Goal: Transaction & Acquisition: Purchase product/service

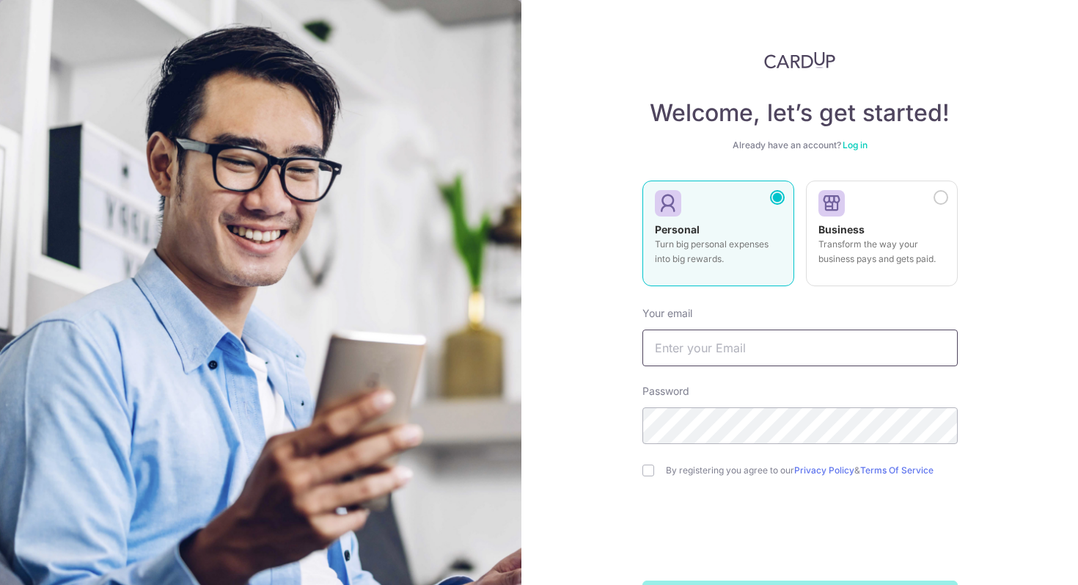
click at [745, 357] on input "text" at bounding box center [800, 347] width 315 height 37
type input "[EMAIL_ADDRESS][DOMAIN_NAME]"
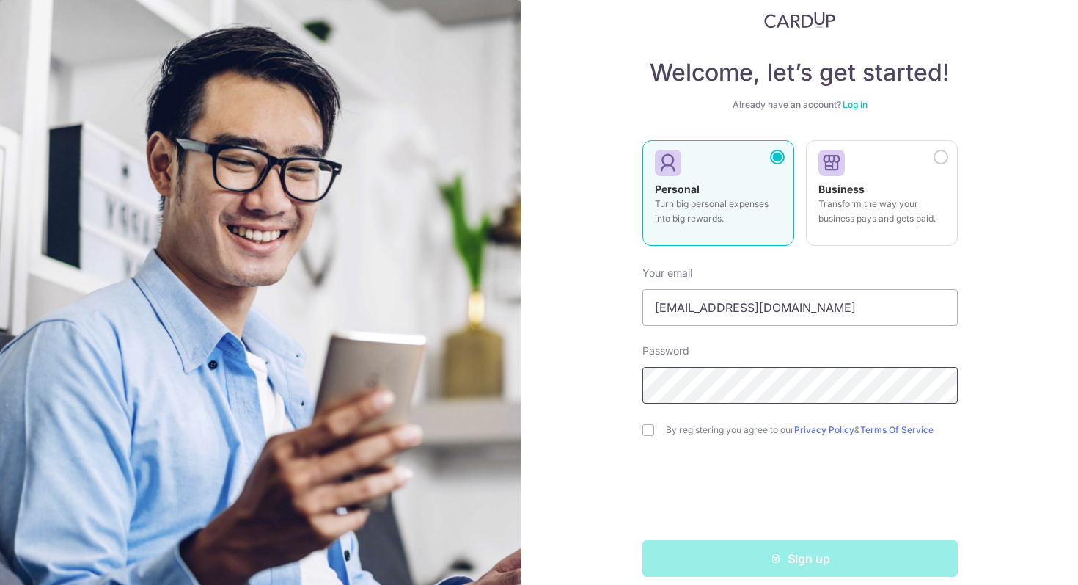
scroll to position [56, 0]
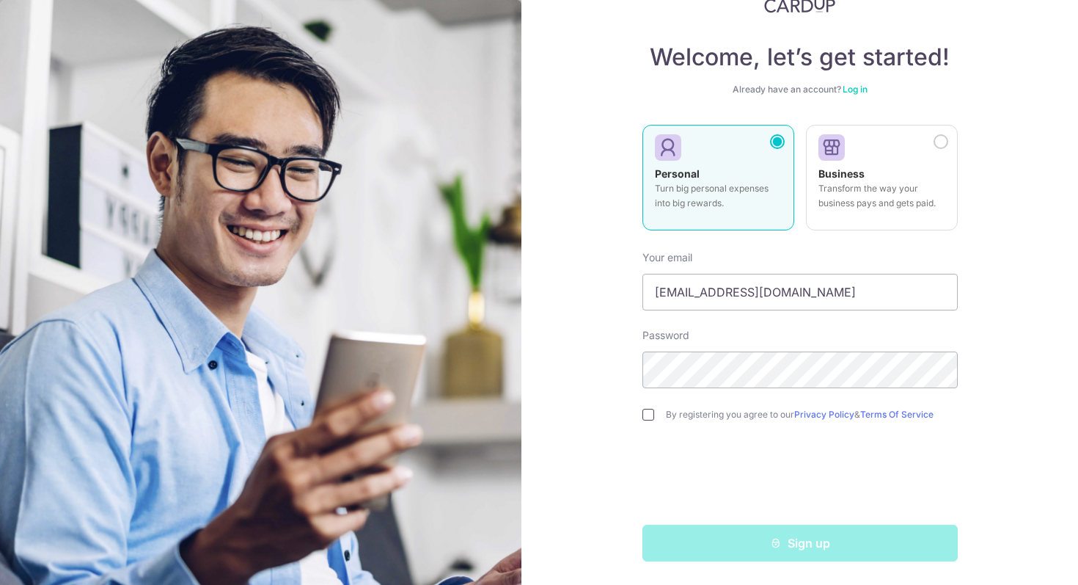
click at [651, 416] on input "checkbox" at bounding box center [649, 415] width 12 height 12
checkbox input "true"
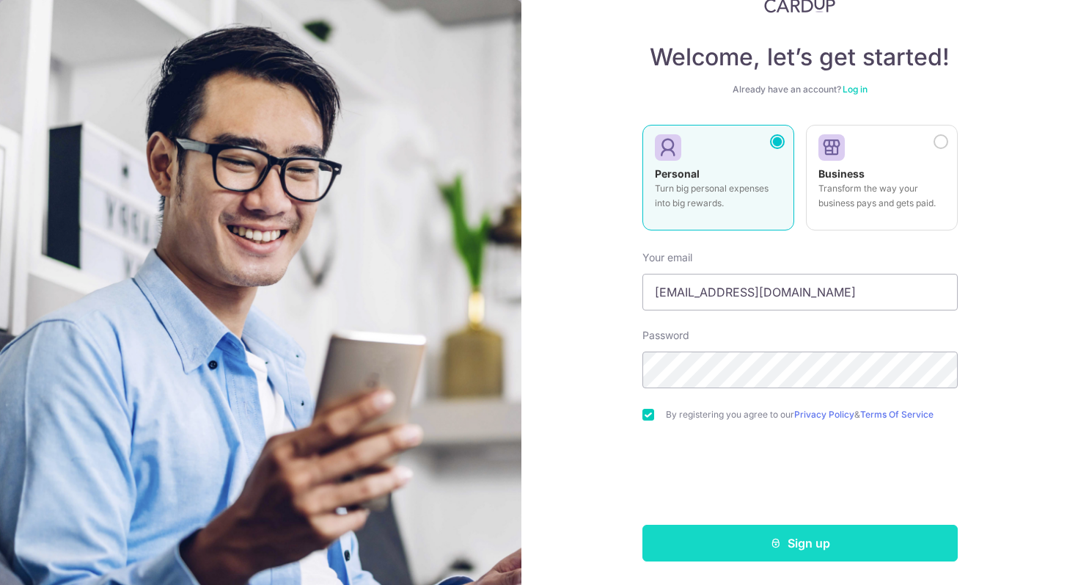
click at [755, 546] on button "Sign up" at bounding box center [800, 542] width 315 height 37
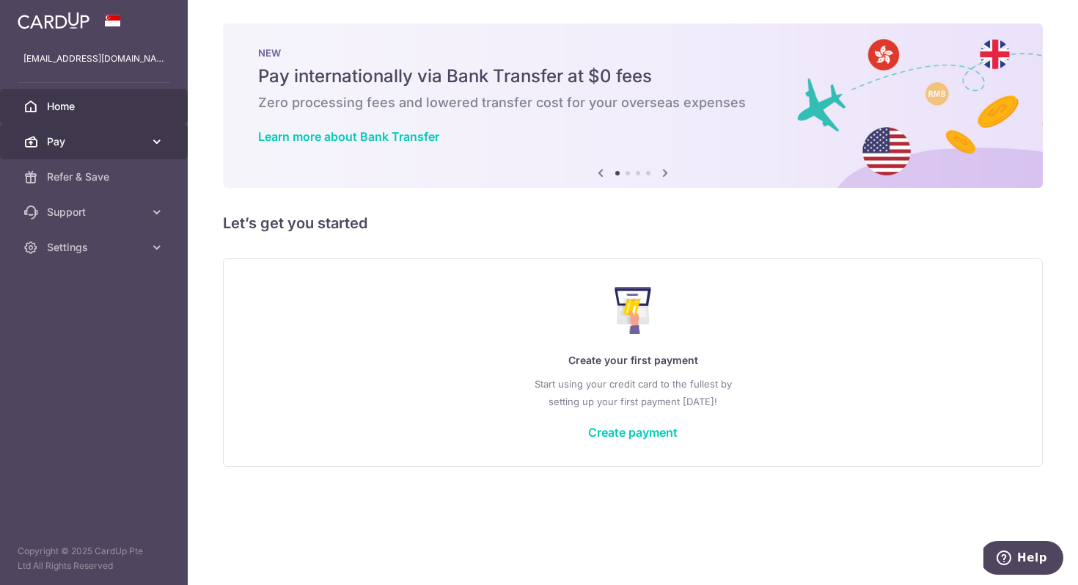
click at [128, 144] on span "Pay" at bounding box center [95, 141] width 97 height 15
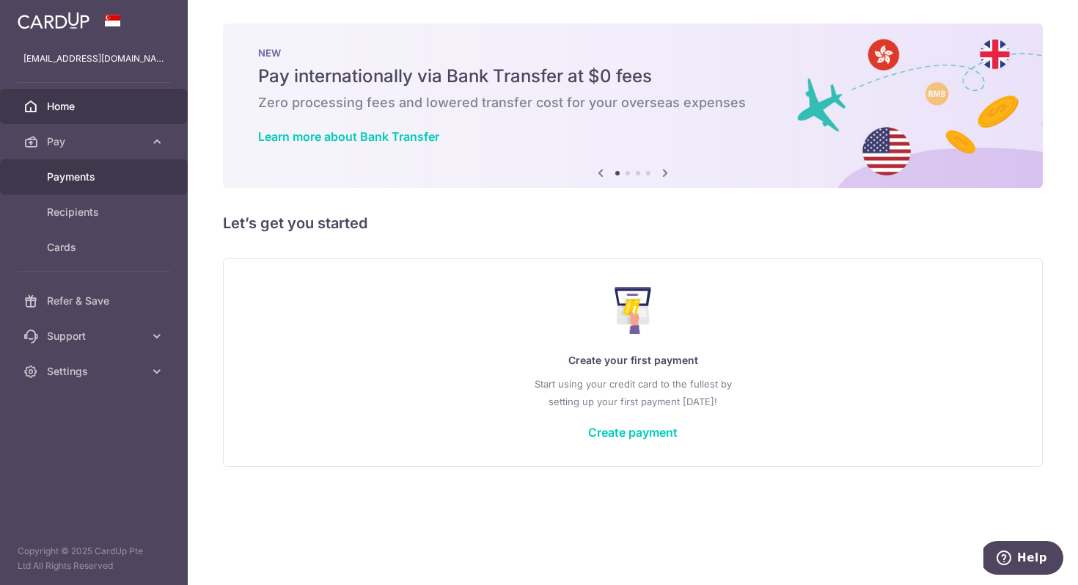
click at [122, 186] on link "Payments" at bounding box center [94, 176] width 188 height 35
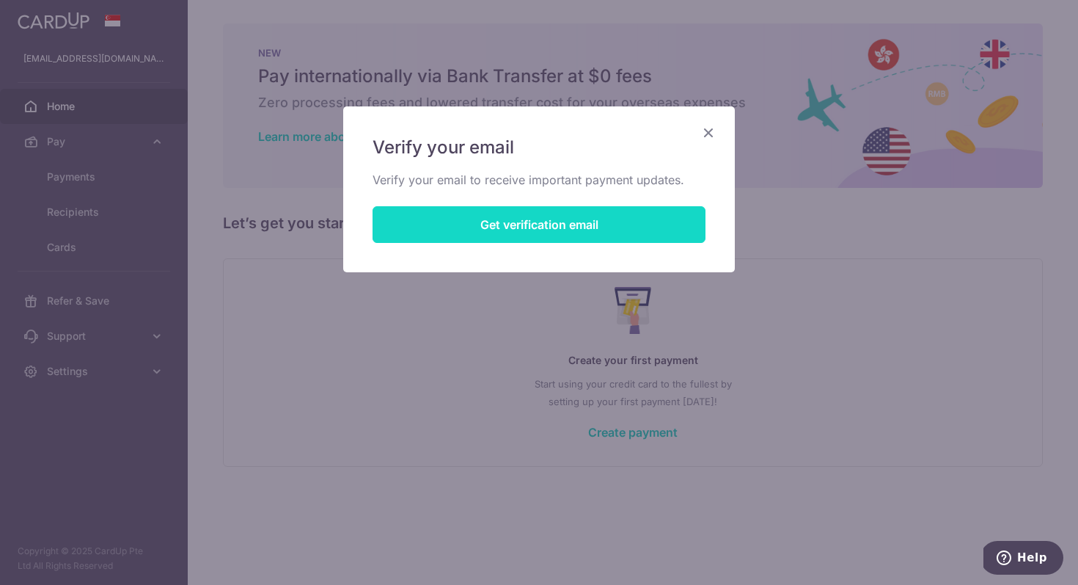
click at [529, 228] on button "Get verification email" at bounding box center [539, 224] width 333 height 37
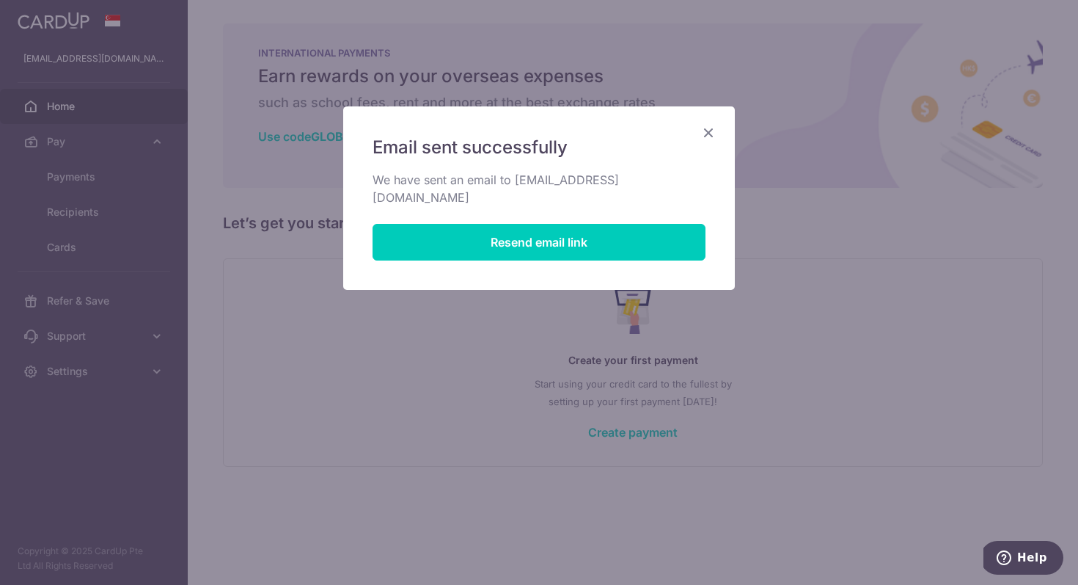
click at [711, 125] on icon "Close" at bounding box center [709, 132] width 18 height 18
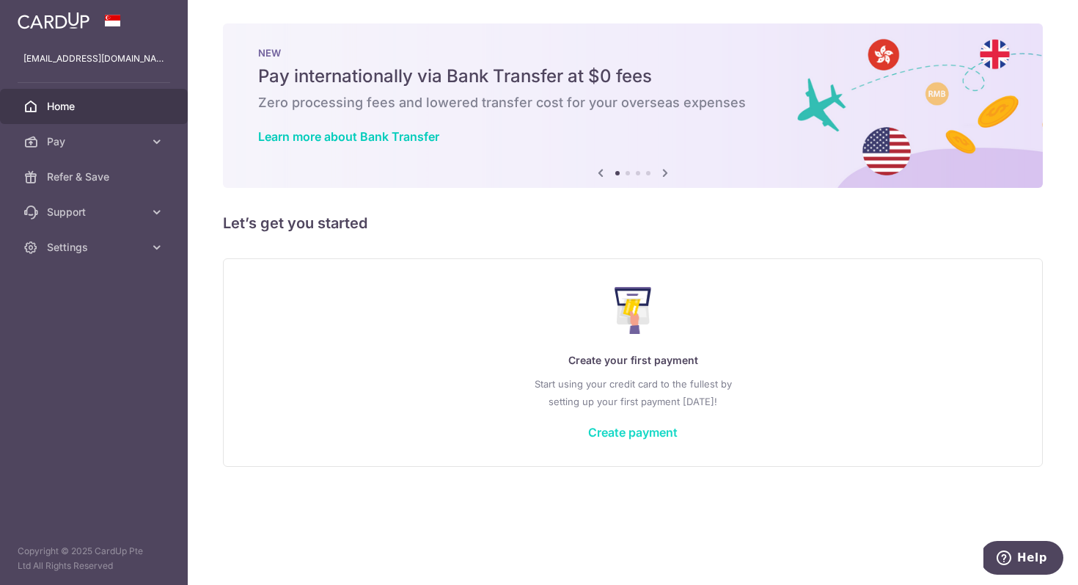
click at [615, 431] on link "Create payment" at bounding box center [632, 432] width 89 height 15
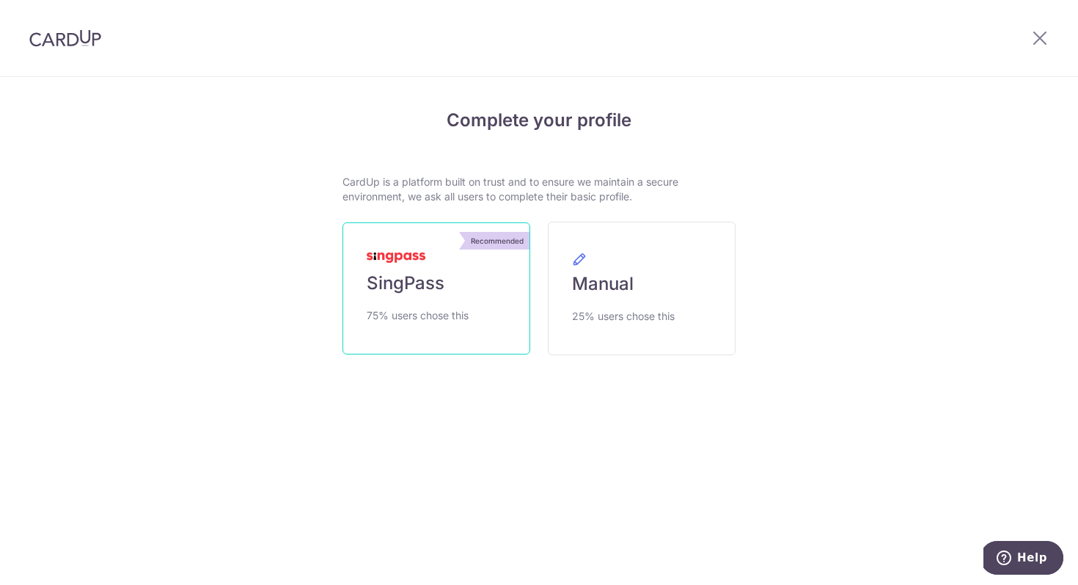
click at [459, 299] on link "Recommended SingPass 75% users chose this" at bounding box center [437, 288] width 188 height 132
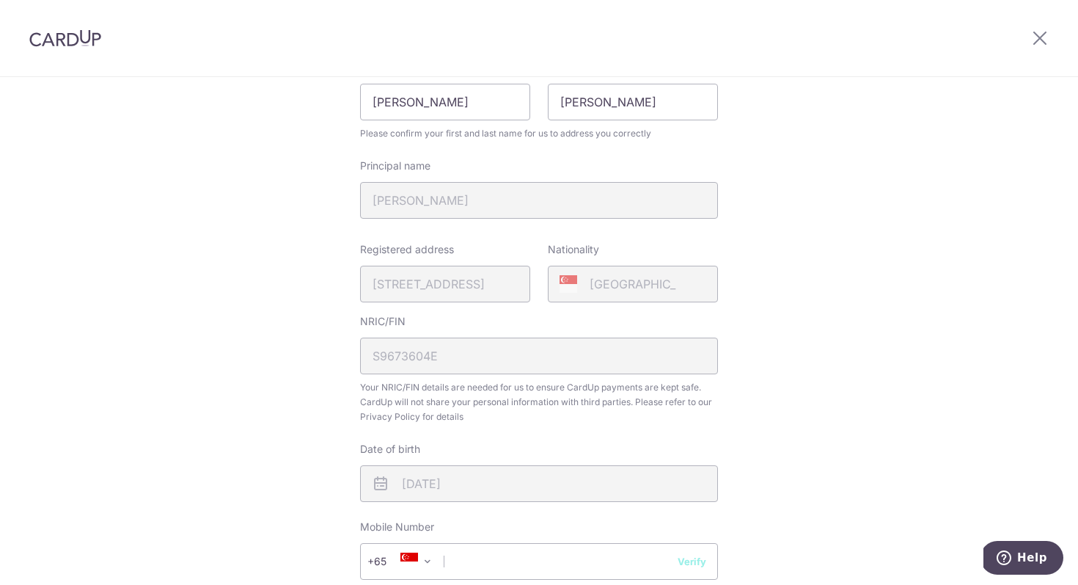
scroll to position [395, 0]
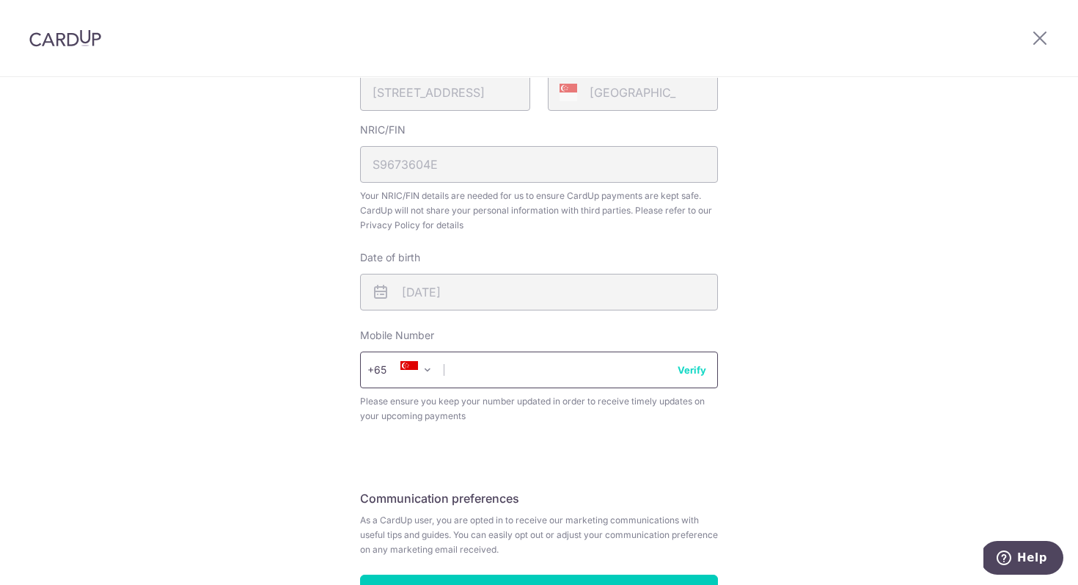
click at [512, 372] on input "text" at bounding box center [539, 369] width 358 height 37
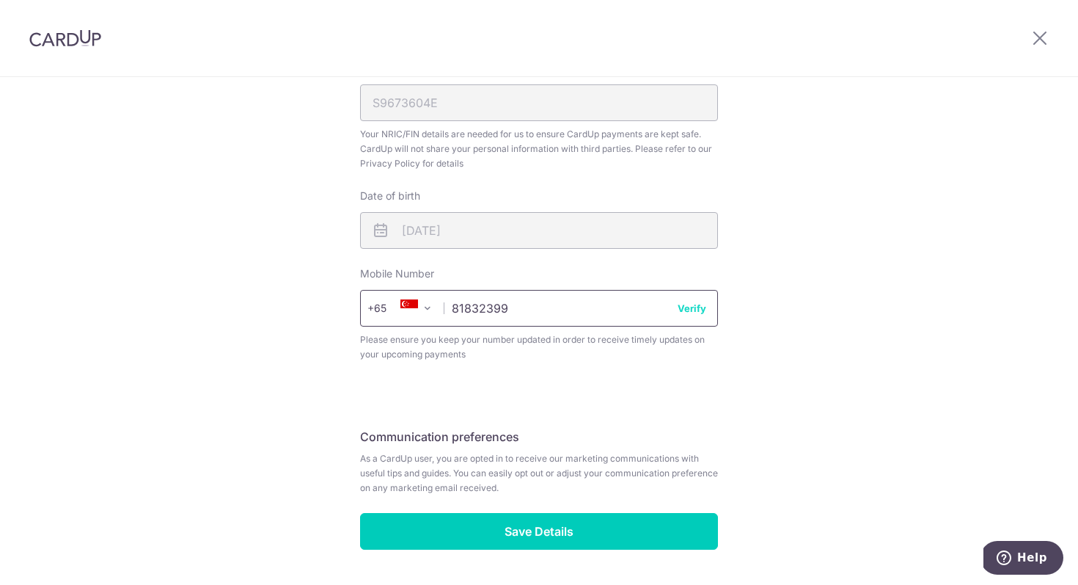
scroll to position [502, 0]
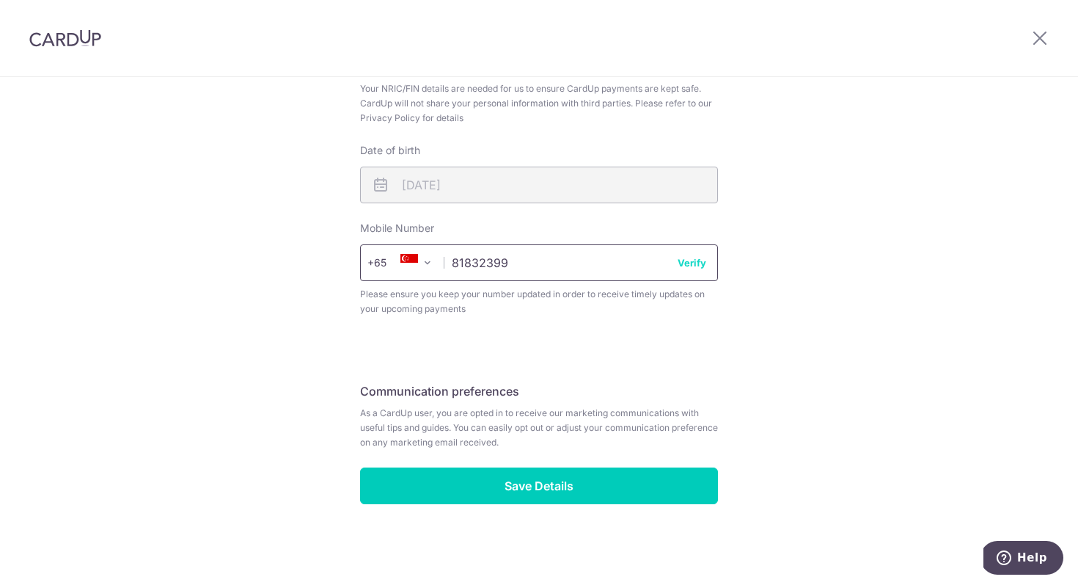
type input "81832399"
click at [700, 269] on button "Verify" at bounding box center [692, 262] width 29 height 15
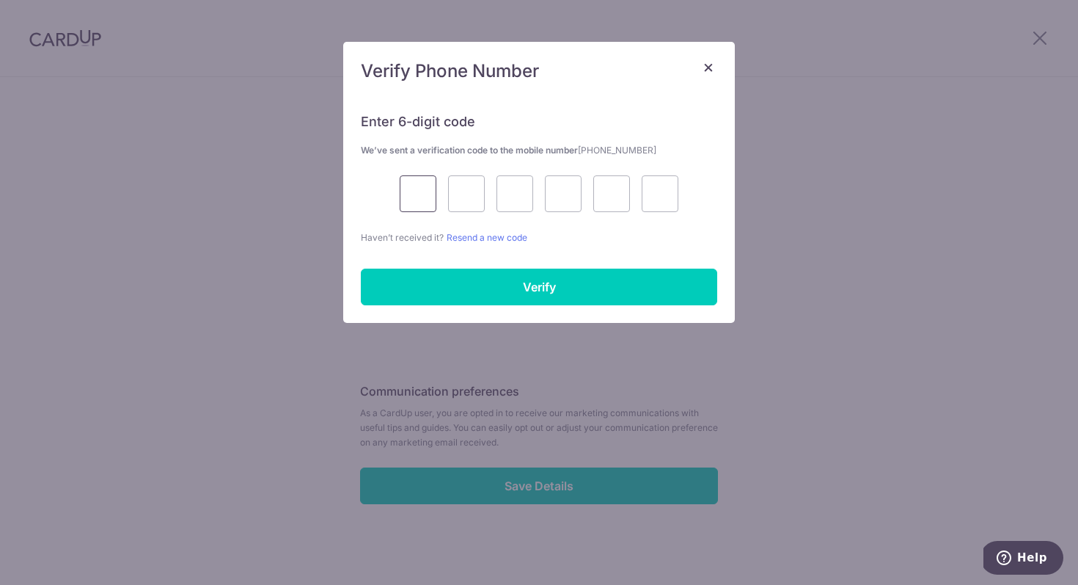
click at [415, 183] on input "text" at bounding box center [418, 193] width 37 height 37
type input "6"
type input "2"
type input "8"
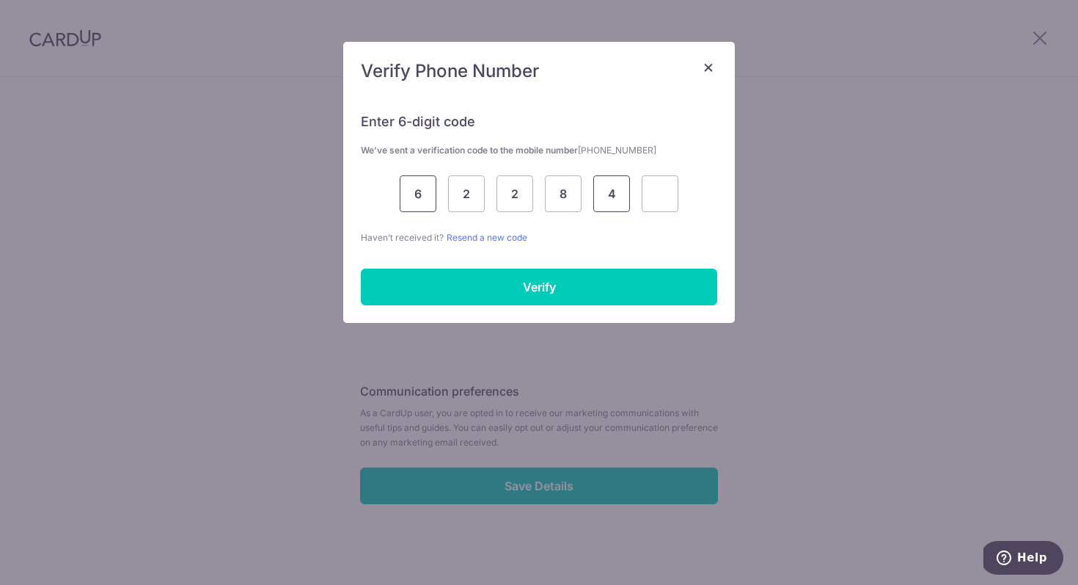
type input "4"
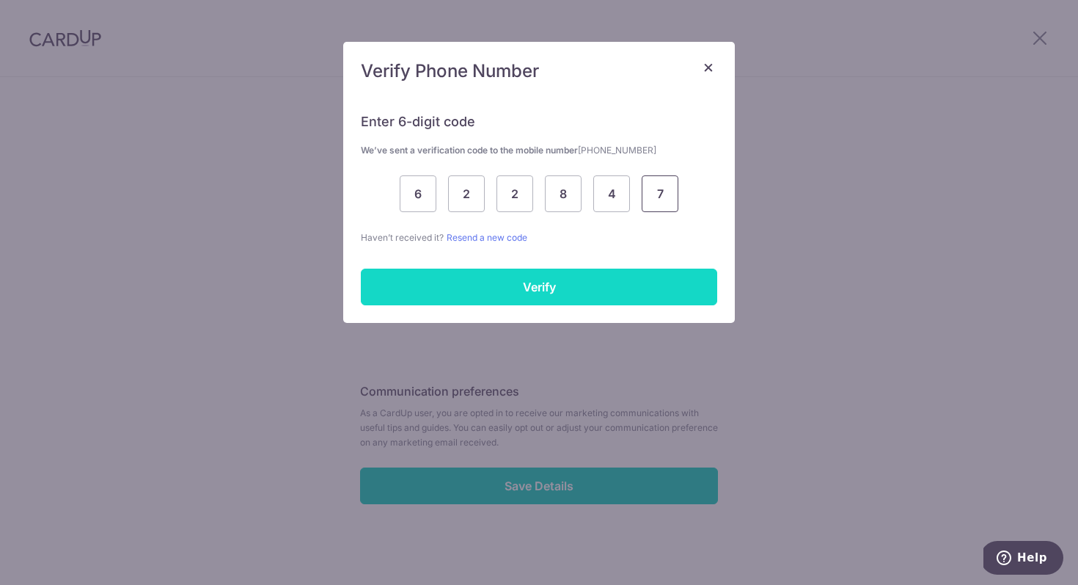
type input "7"
click at [534, 295] on input "Verify" at bounding box center [539, 286] width 356 height 37
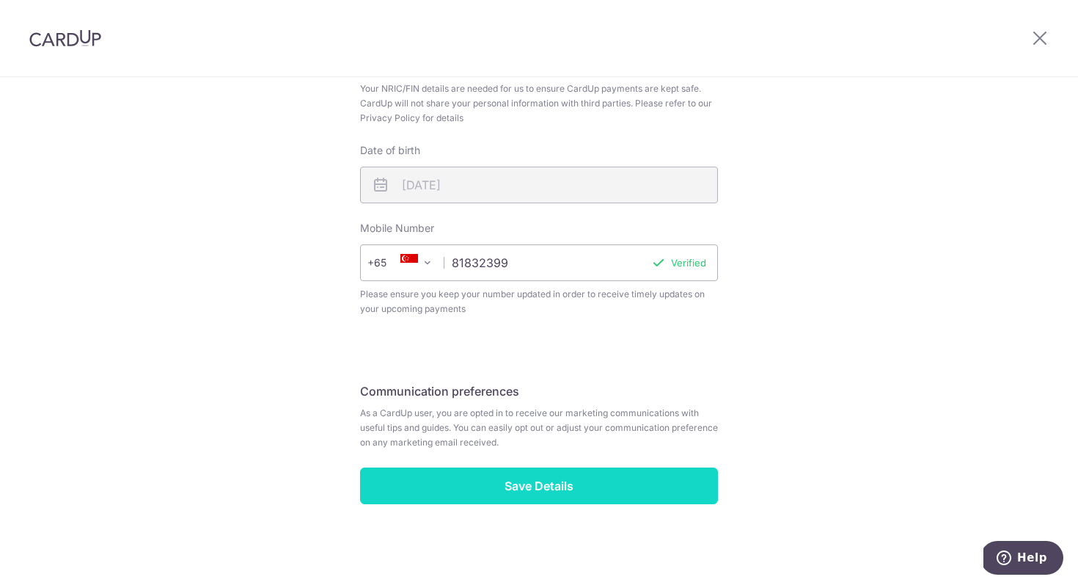
click at [624, 499] on input "Save Details" at bounding box center [539, 485] width 358 height 37
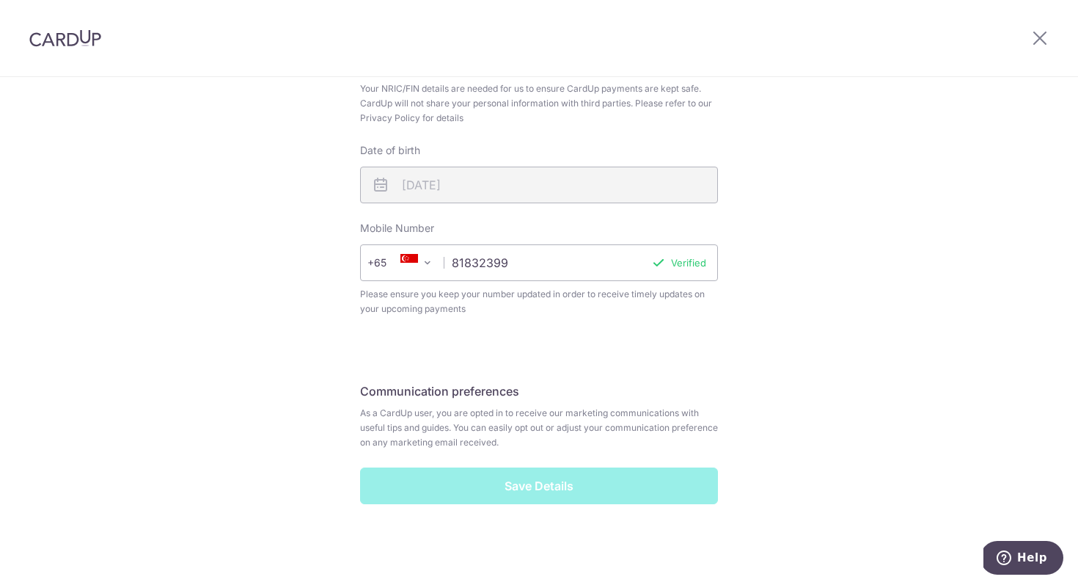
scroll to position [0, 0]
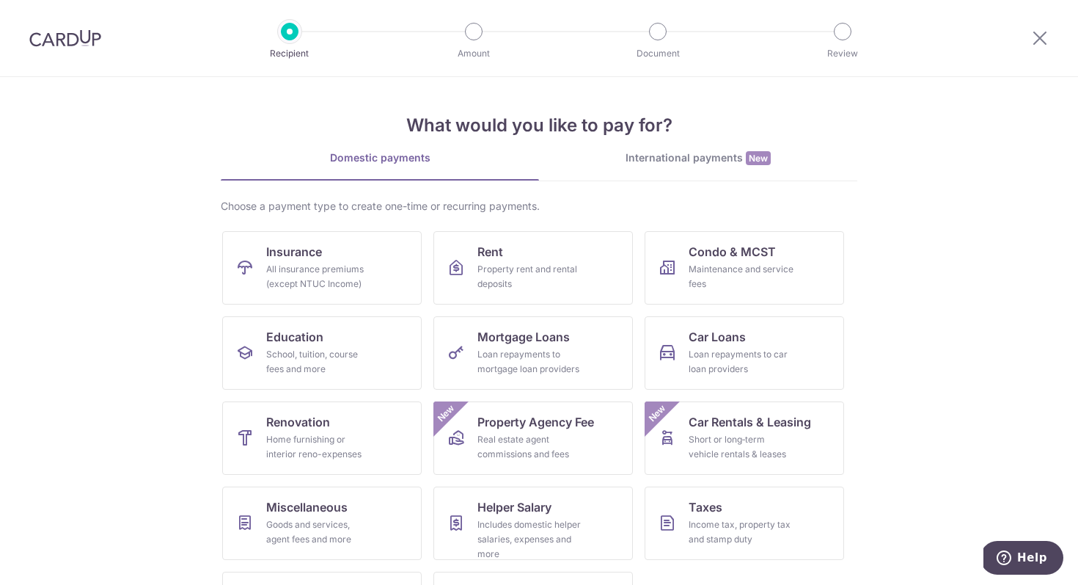
click at [682, 165] on div "International payments New" at bounding box center [698, 157] width 318 height 15
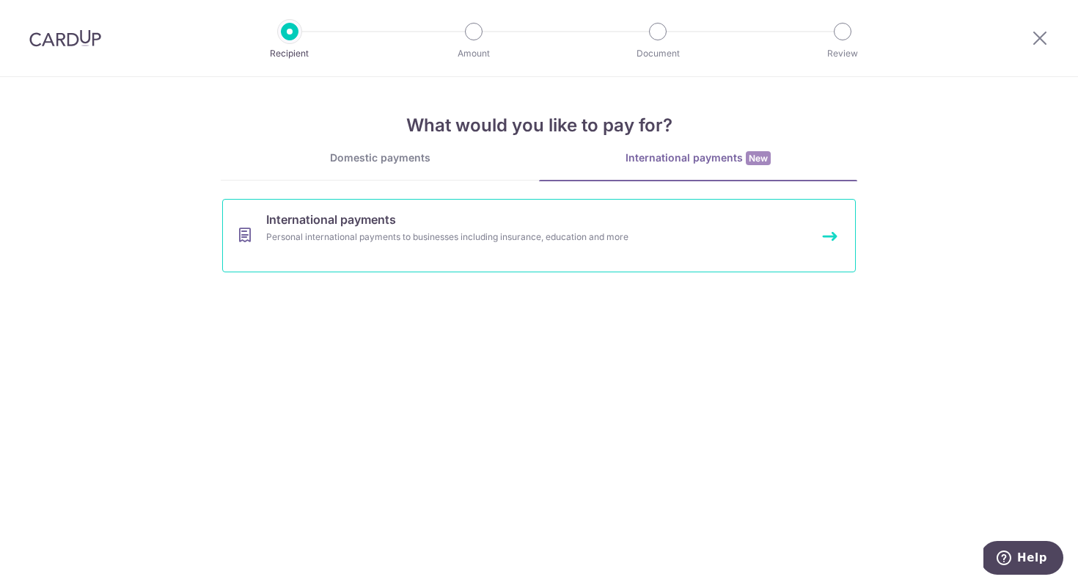
click at [411, 248] on link "International payments Personal international payments to businesses including …" at bounding box center [539, 235] width 634 height 73
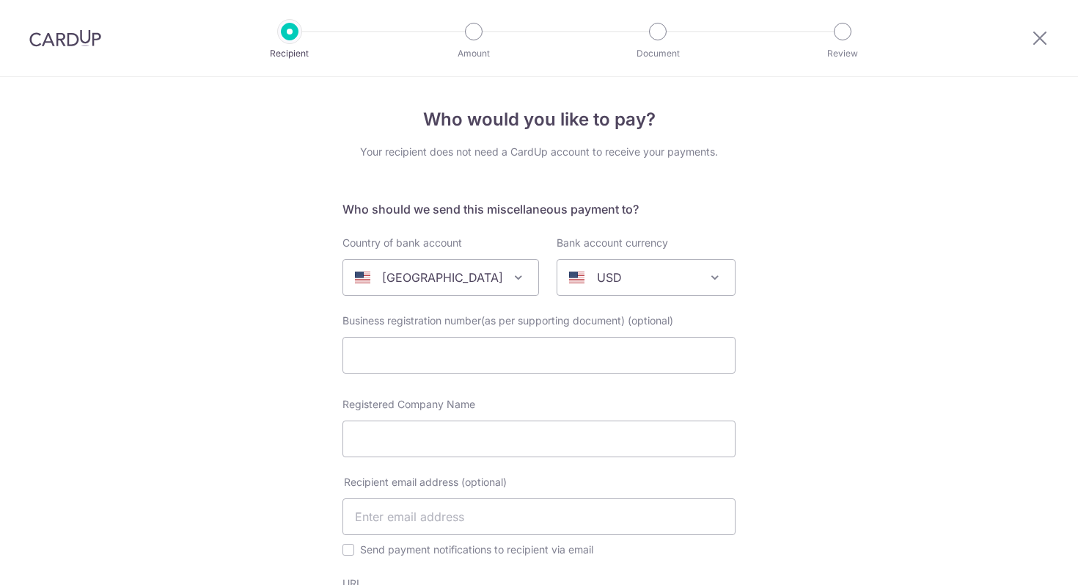
select select
click at [481, 290] on span "United States" at bounding box center [440, 277] width 195 height 35
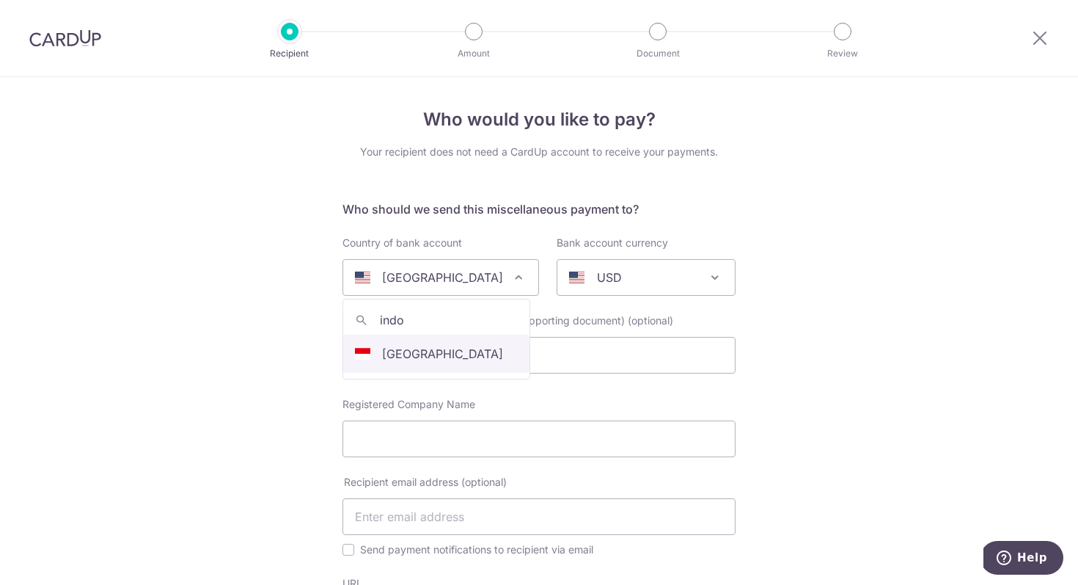
type input "indo"
select select "101"
select select "Indonesia"
select select
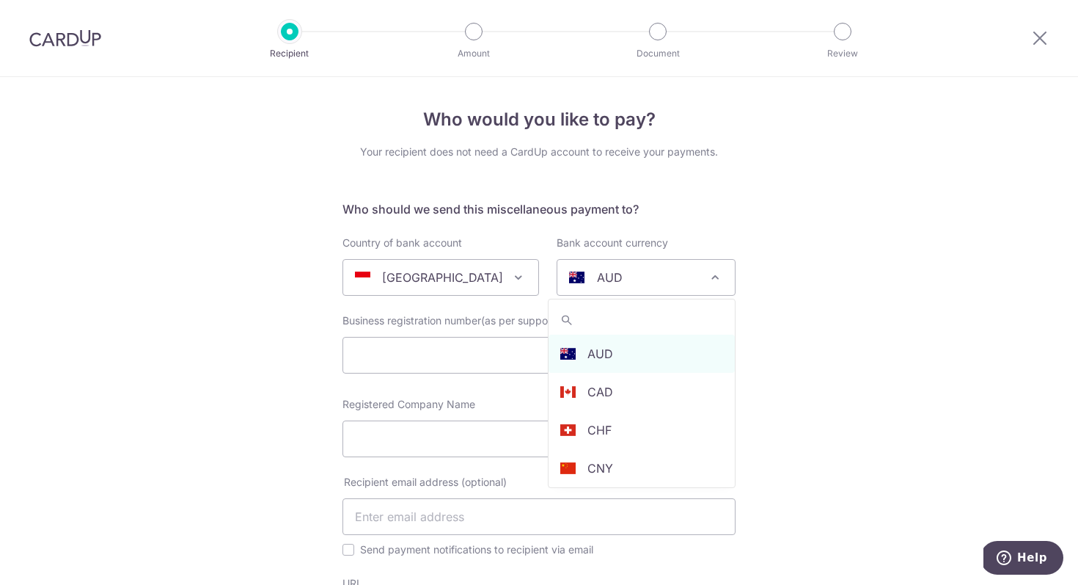
click at [650, 279] on div "AUD" at bounding box center [634, 277] width 131 height 18
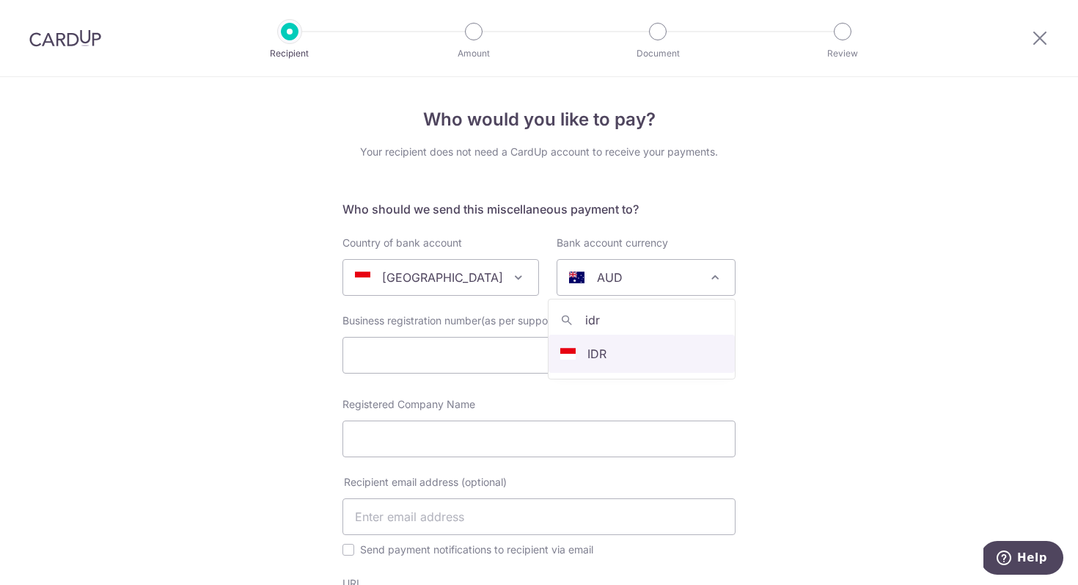
type input "idr"
select select "9"
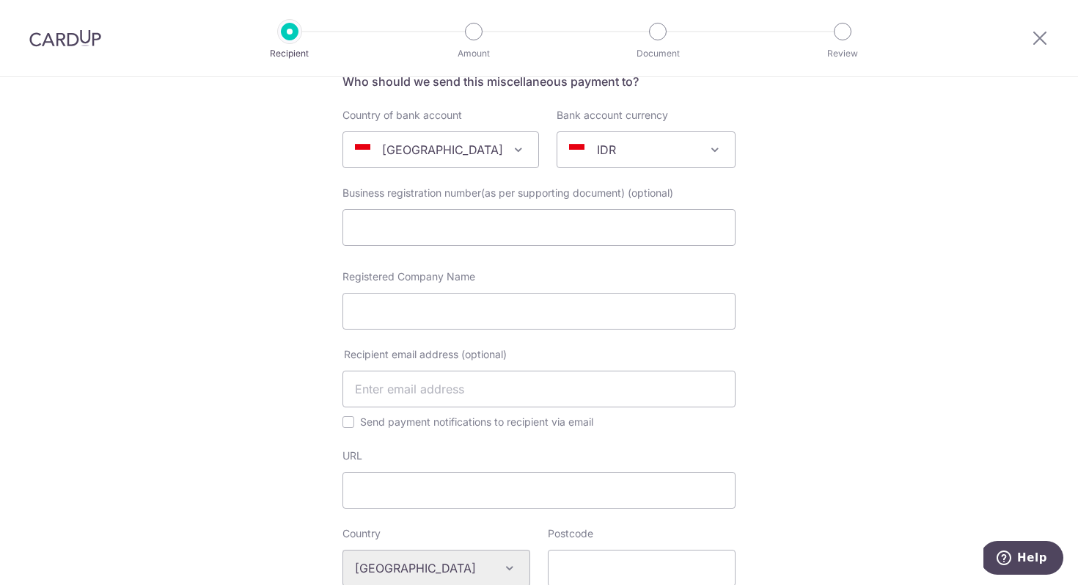
scroll to position [133, 0]
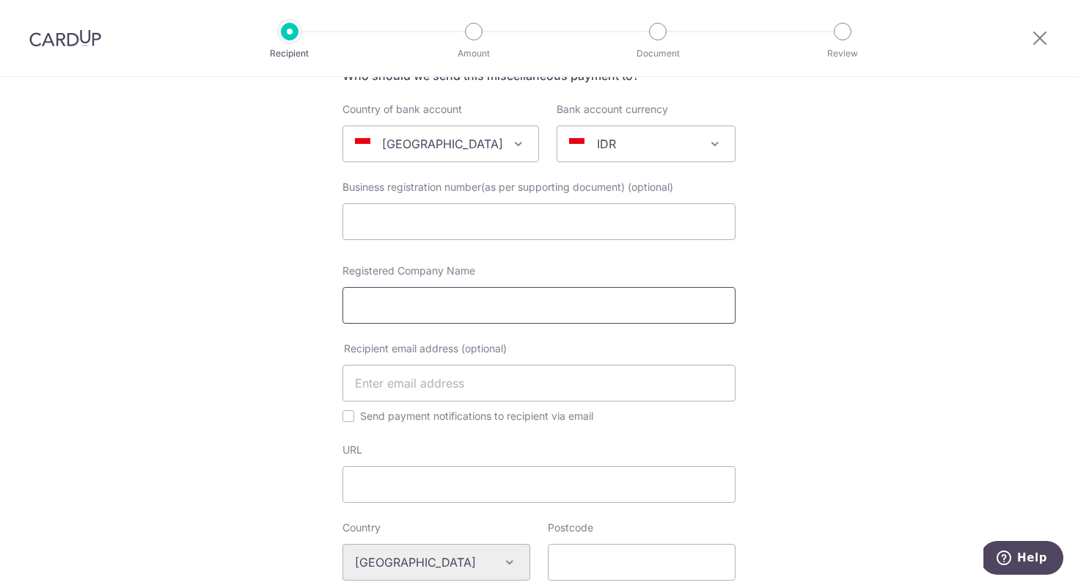
click at [574, 312] on input "Registered Company Name" at bounding box center [539, 305] width 393 height 37
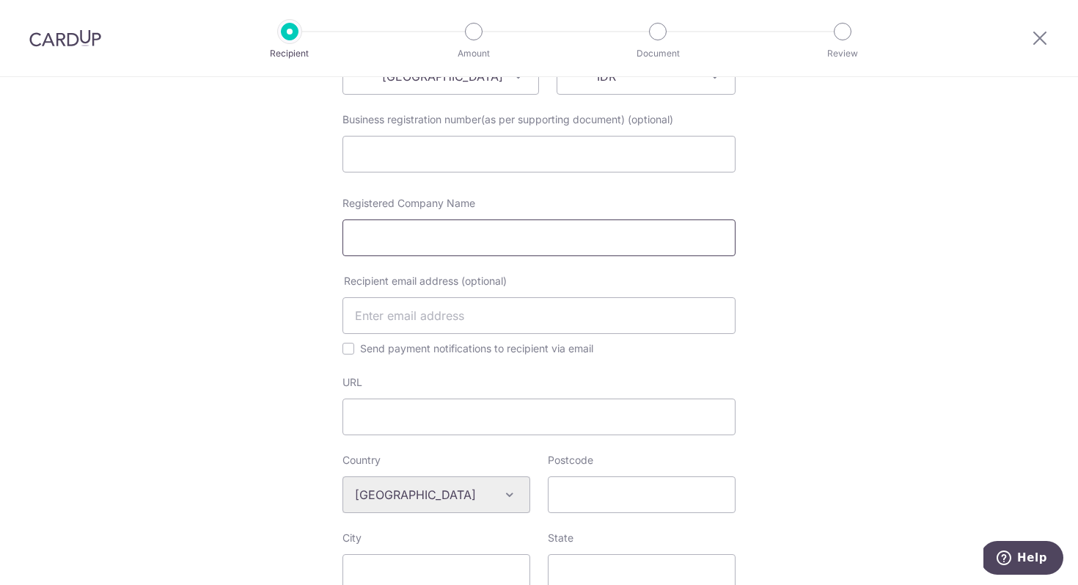
scroll to position [210, 0]
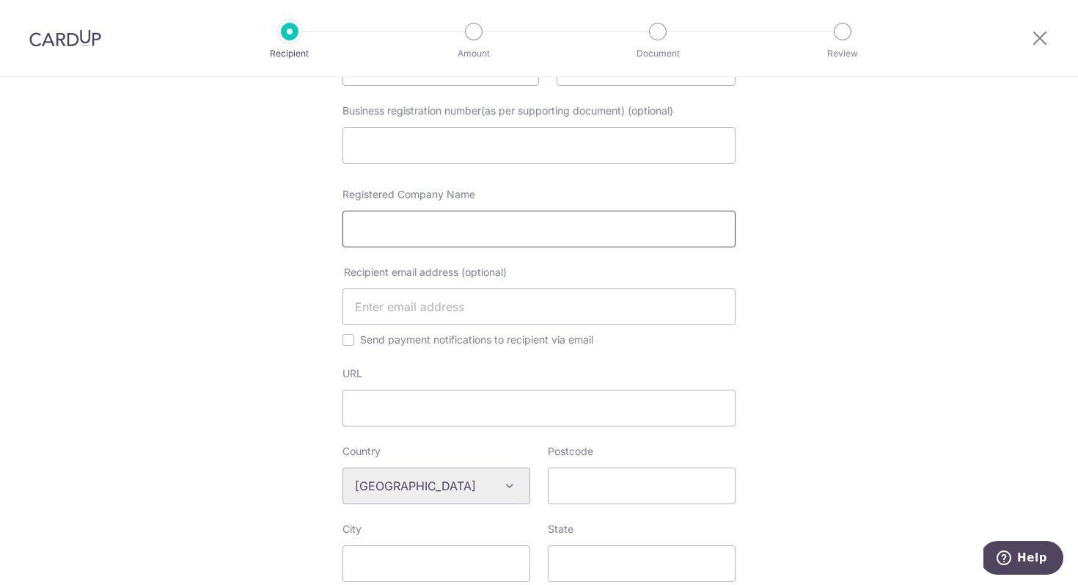
click at [549, 228] on input "Registered Company Name" at bounding box center [539, 229] width 393 height 37
paste input "PT CHAGEE INDONESIA / GRASYELA"
type input "PT CHAGEE INDONESIA / GRASYELA"
click at [553, 310] on input "text" at bounding box center [539, 306] width 393 height 37
paste input "[EMAIL_ADDRESS][DOMAIN_NAME]"
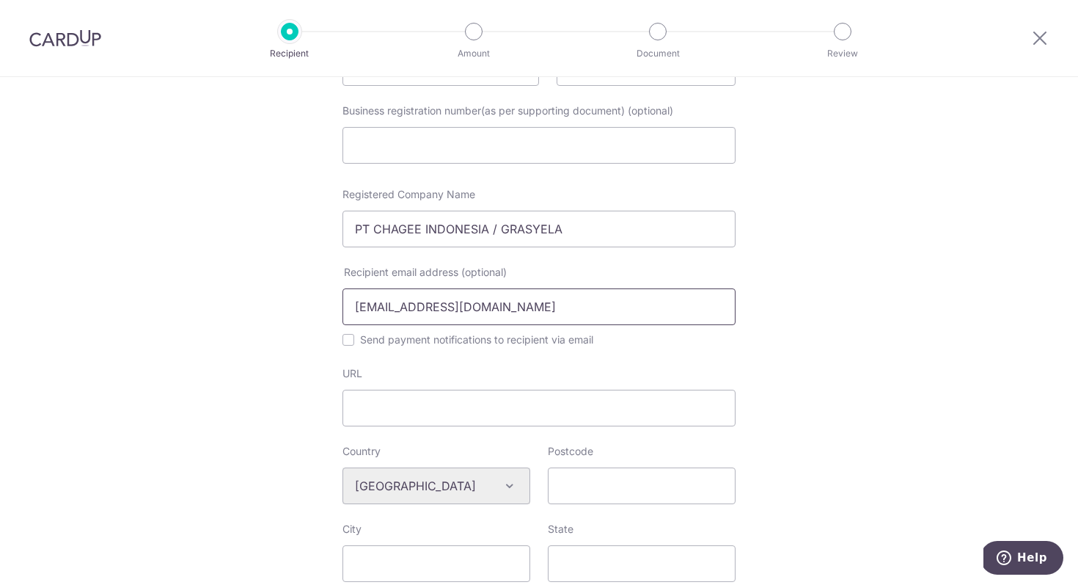
type input "[EMAIL_ADDRESS][DOMAIN_NAME]"
click at [843, 362] on div "Who would you like to pay? Your recipient does not need a CardUp account to rec…" at bounding box center [539, 494] width 1078 height 1254
click at [546, 337] on label "Send payment notifications to recipient via email" at bounding box center [548, 340] width 376 height 18
click at [354, 337] on input "Send payment notifications to recipient via email" at bounding box center [349, 340] width 12 height 12
checkbox input "true"
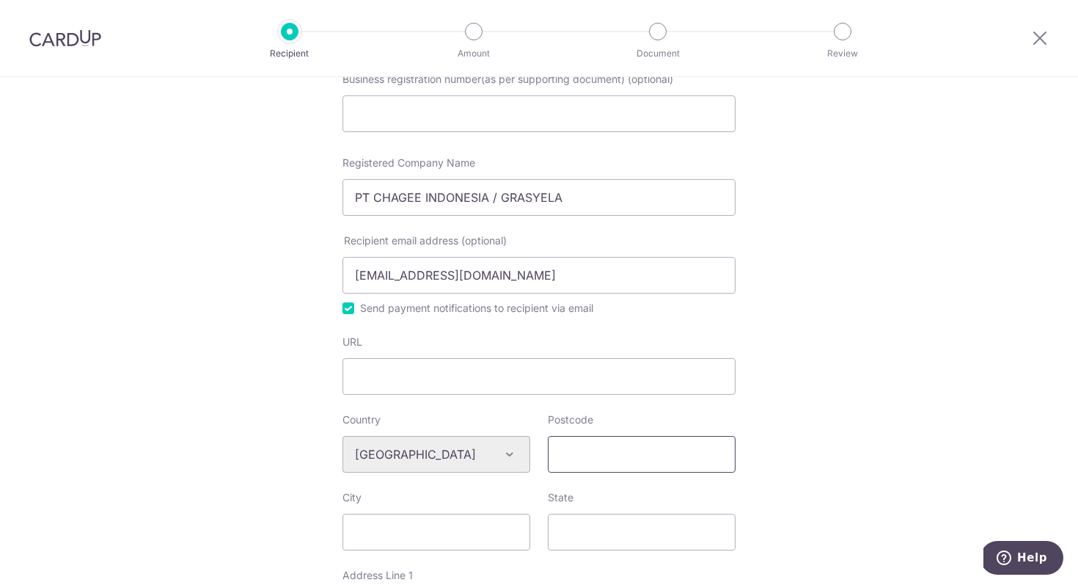
scroll to position [240, 0]
click at [607, 384] on input "URL" at bounding box center [539, 377] width 393 height 37
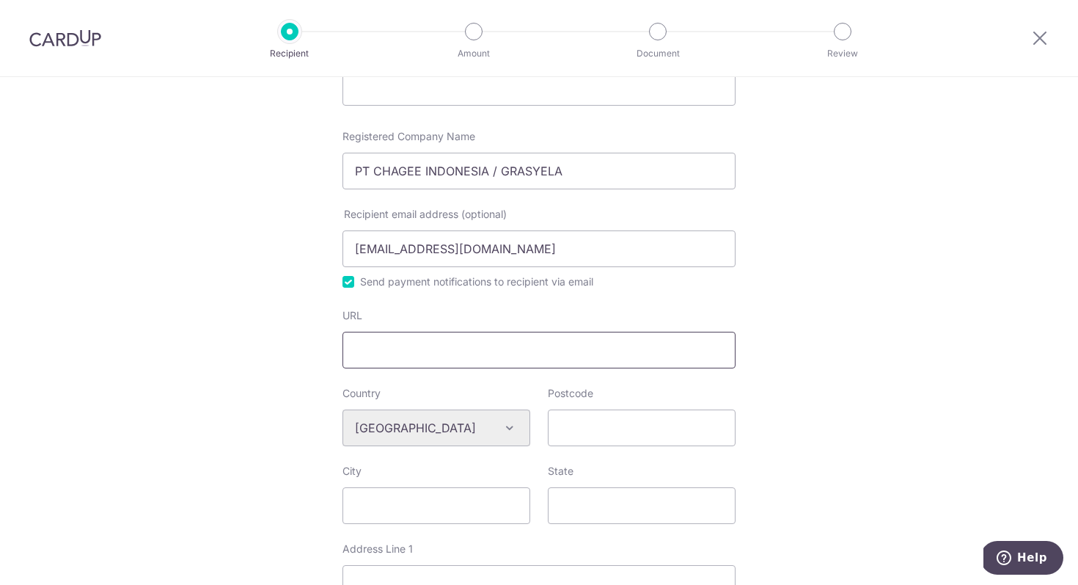
scroll to position [444, 0]
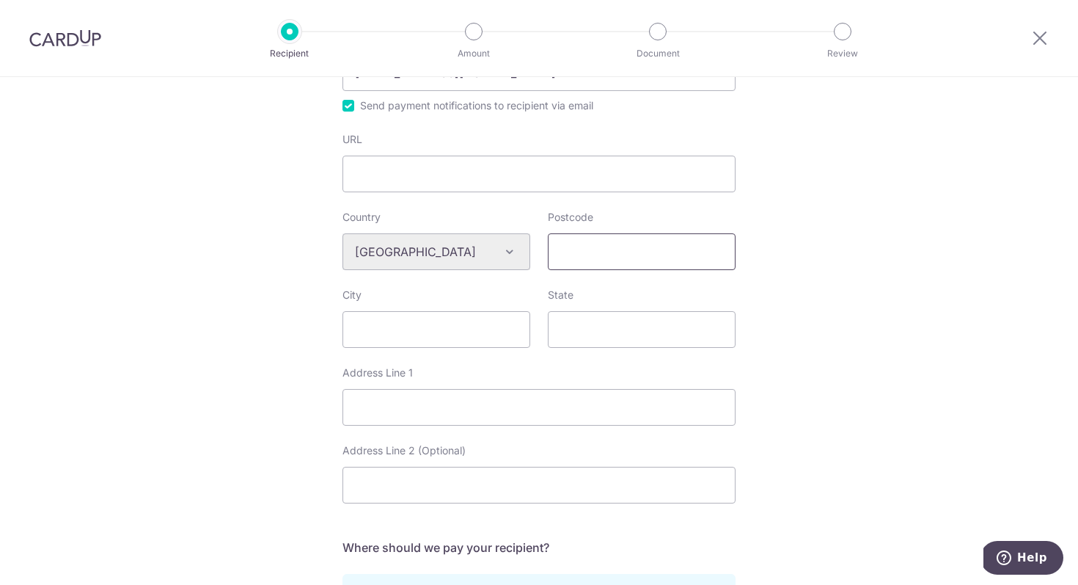
click at [627, 252] on input "Postcode" at bounding box center [642, 251] width 188 height 37
type input "12790"
click at [492, 334] on input "City" at bounding box center [437, 329] width 188 height 37
type input "Jakarta"
click at [611, 333] on input "State" at bounding box center [642, 329] width 188 height 37
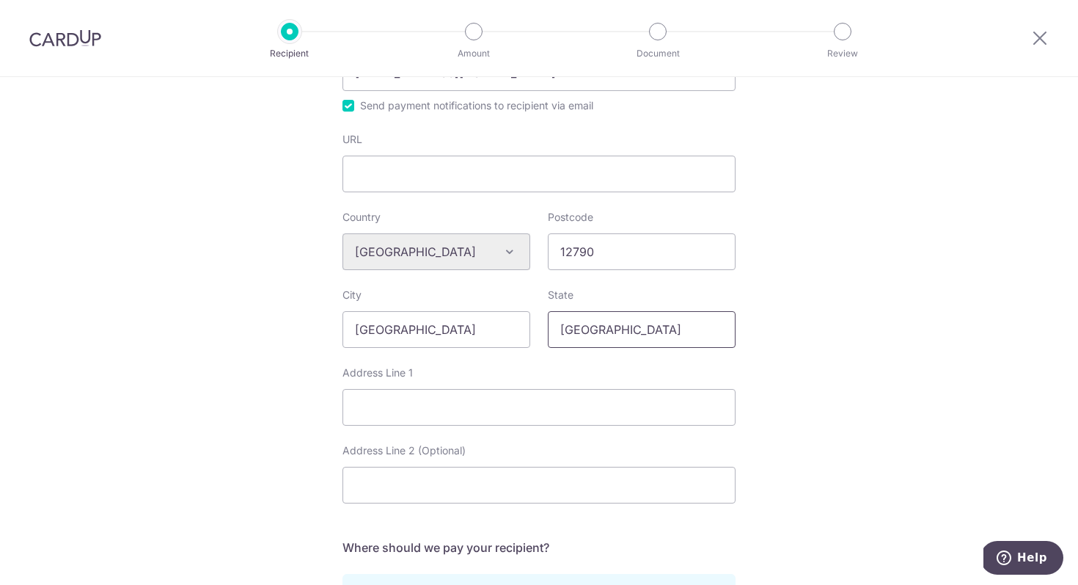
type input "Jakarta"
click at [489, 329] on input "Jakarta" at bounding box center [437, 329] width 188 height 37
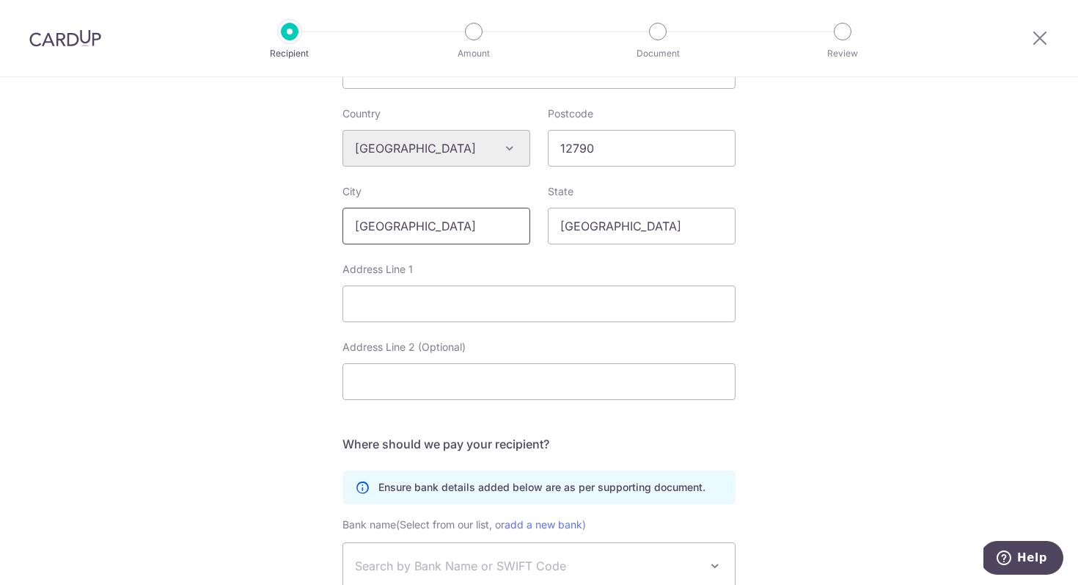
scroll to position [557, 0]
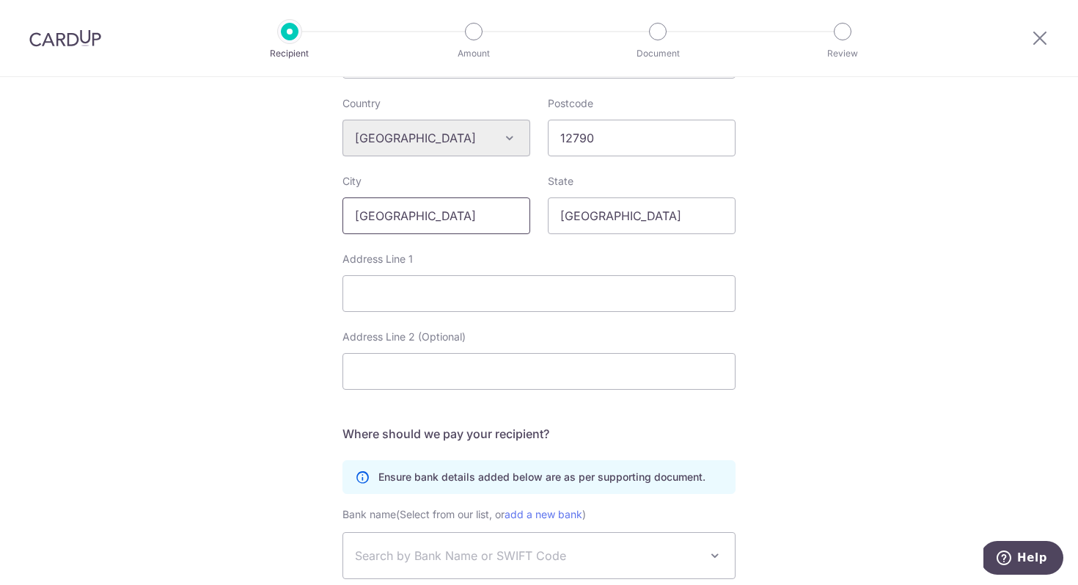
type input "[GEOGRAPHIC_DATA]"
click at [413, 294] on input "Address Line 1" at bounding box center [539, 293] width 393 height 37
type input "JI. [STREET_ADDRESS]"
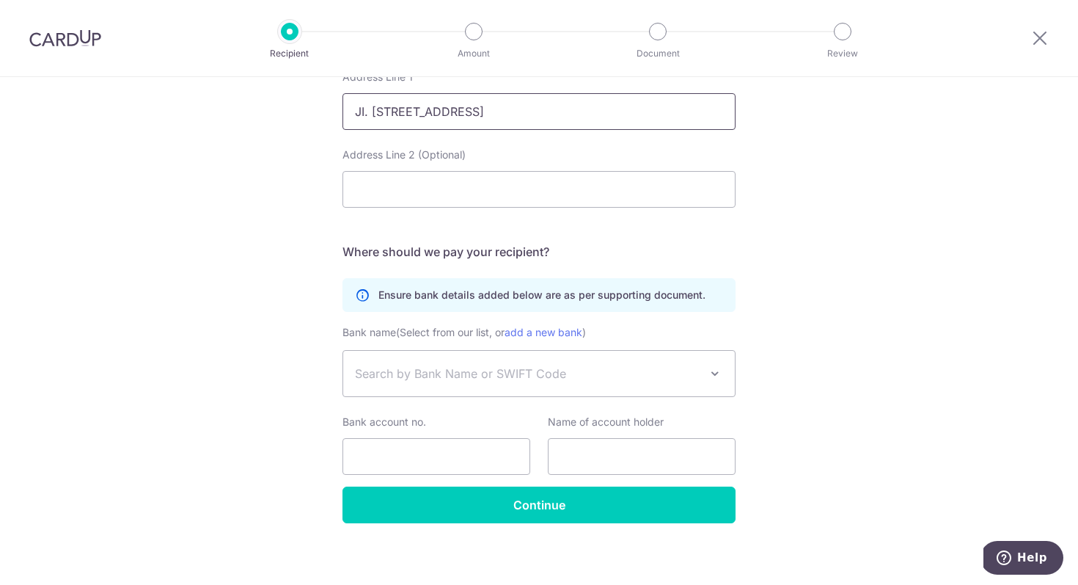
scroll to position [746, 0]
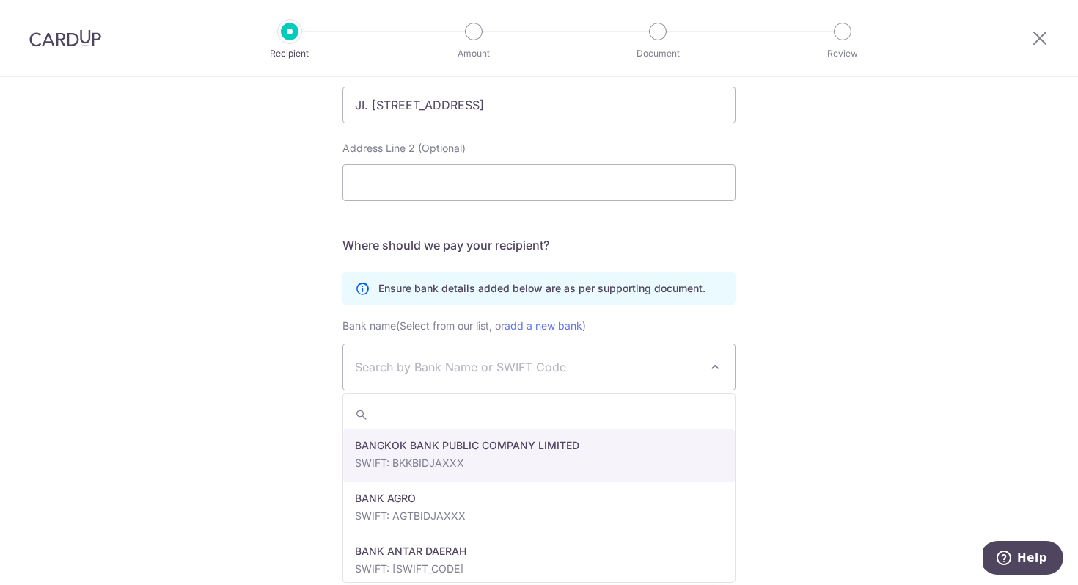
click at [618, 362] on span "Search by Bank Name or SWIFT Code" at bounding box center [527, 367] width 345 height 18
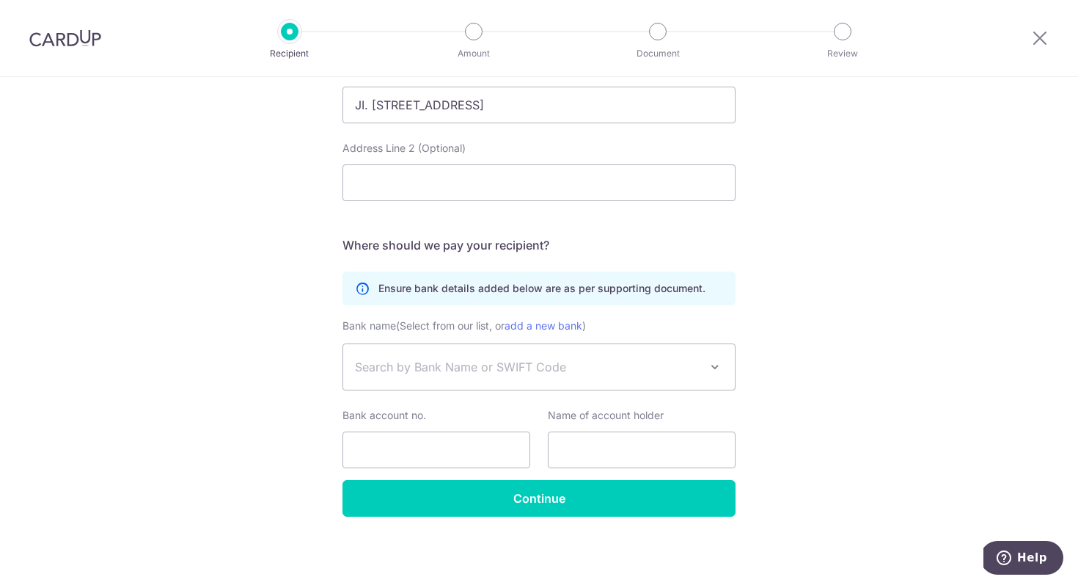
click at [664, 357] on span "Search by Bank Name or SWIFT Code" at bounding box center [539, 366] width 392 height 45
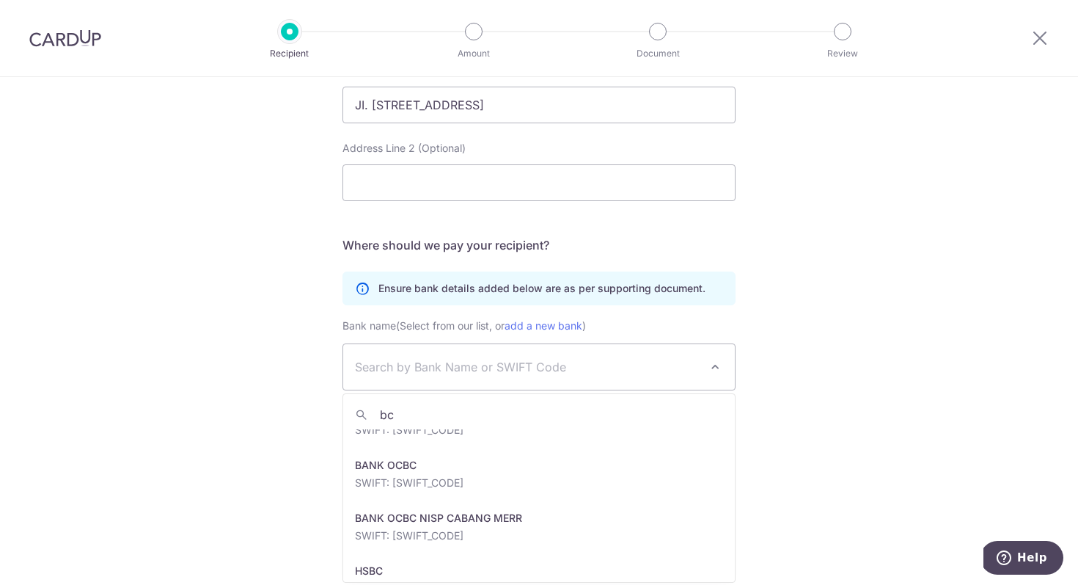
scroll to position [0, 0]
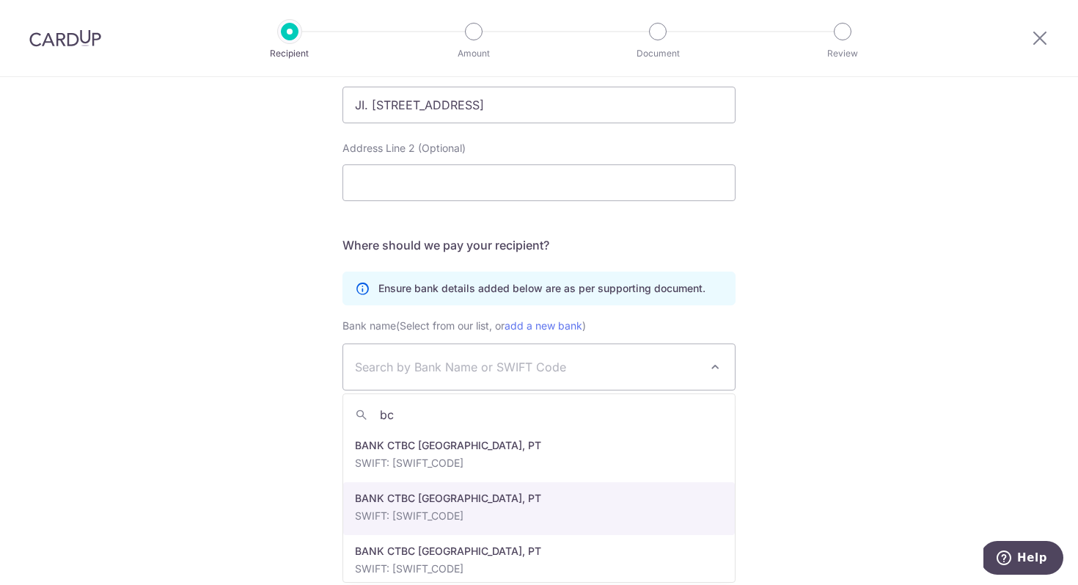
type input "b"
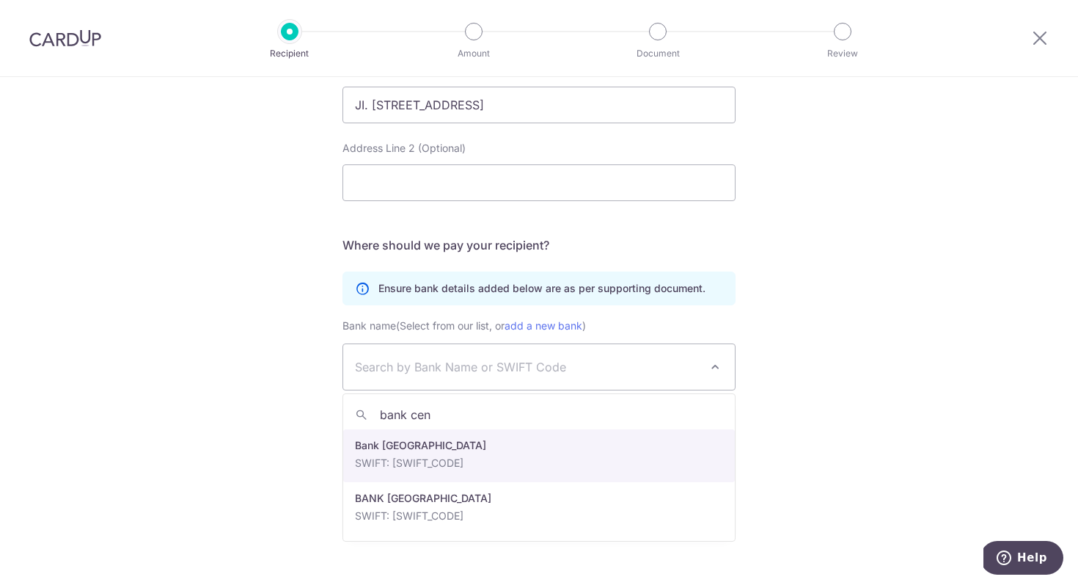
type input "bank cen"
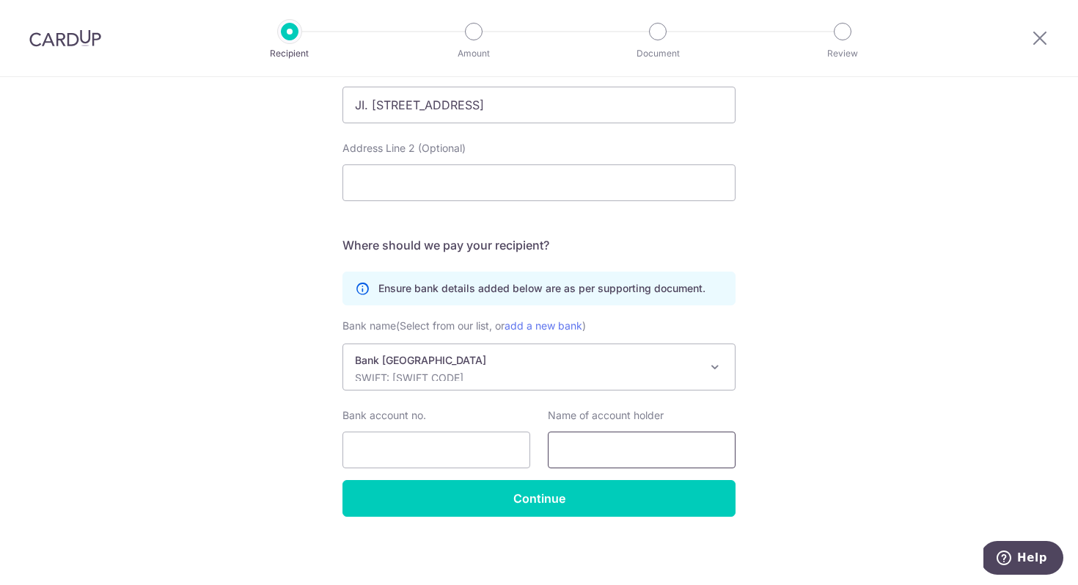
select select "22496"
click at [414, 449] on input "Bank account no." at bounding box center [437, 449] width 188 height 37
click at [533, 367] on div "Bank Central Asia SWIFT: CENAIDJA" at bounding box center [527, 366] width 345 height 28
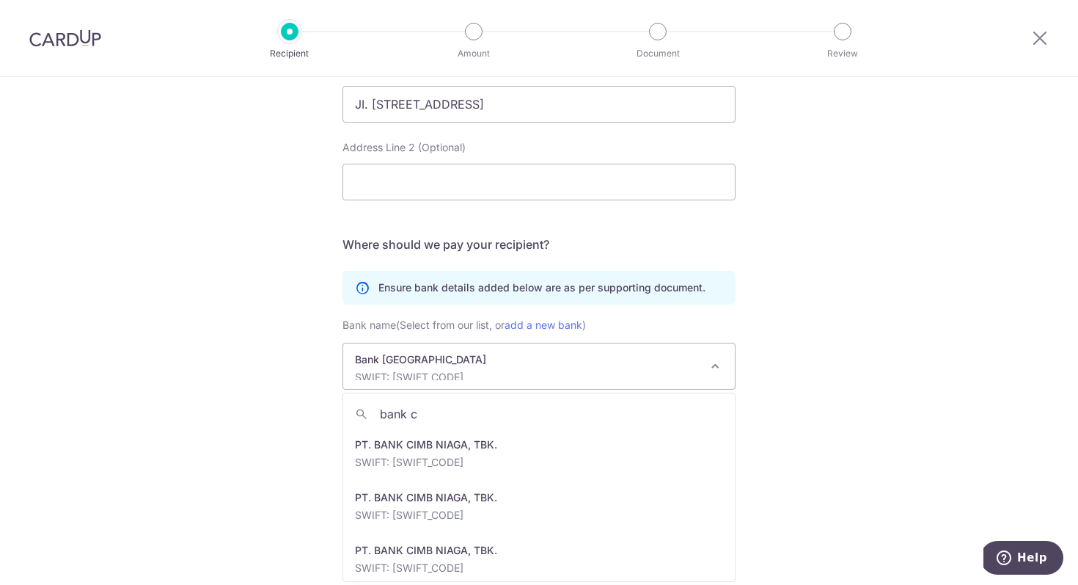
scroll to position [0, 0]
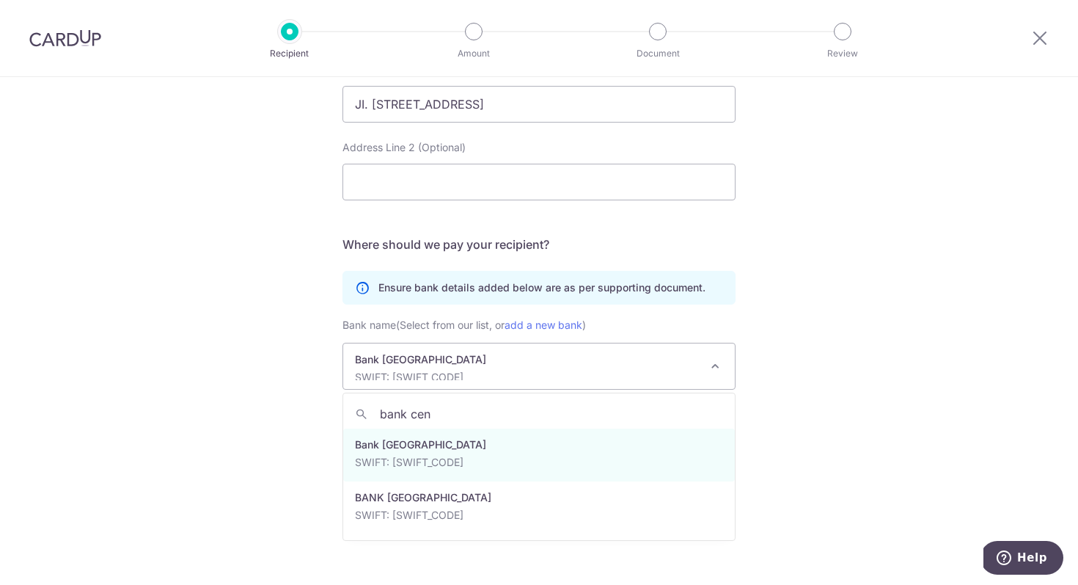
type input "bank cen"
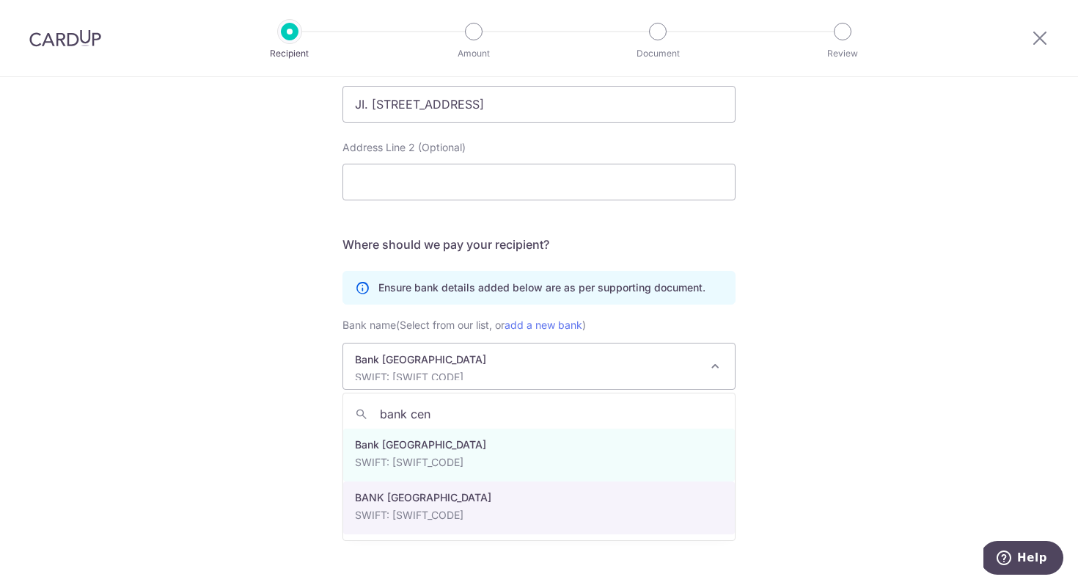
select select "63"
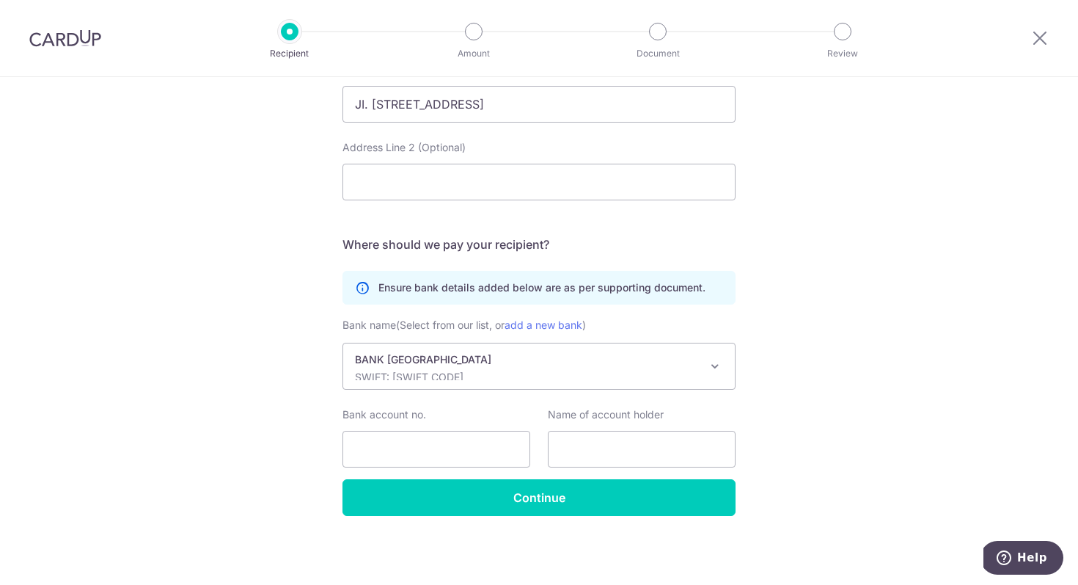
click at [450, 447] on input "Bank account no." at bounding box center [437, 449] width 188 height 37
paste input "777-359-7989"
type input "777-359-7989"
click at [615, 448] on input "text" at bounding box center [642, 449] width 188 height 37
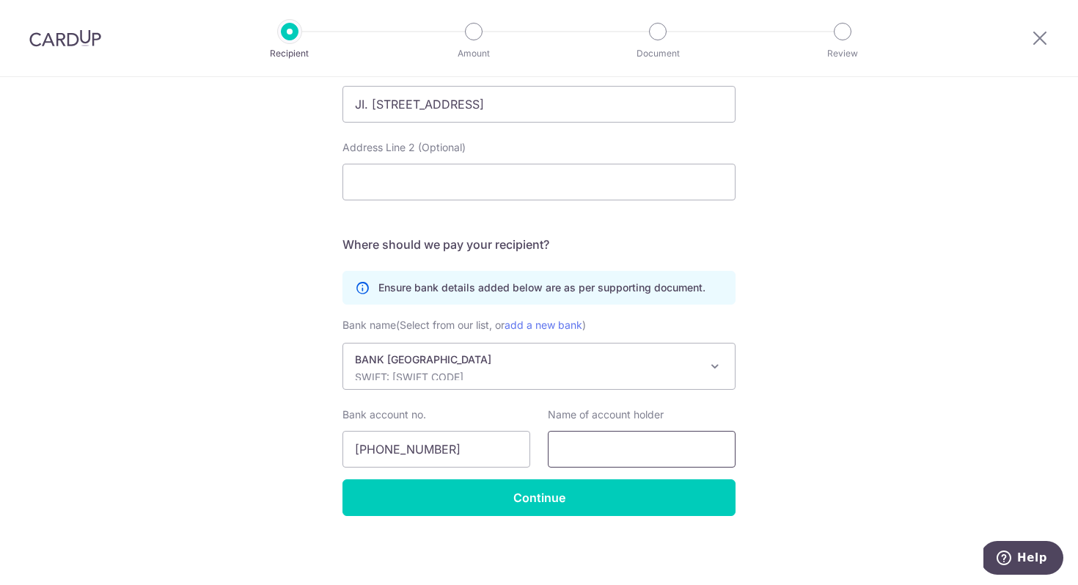
paste input "PT. Trans Antar Nusabird"
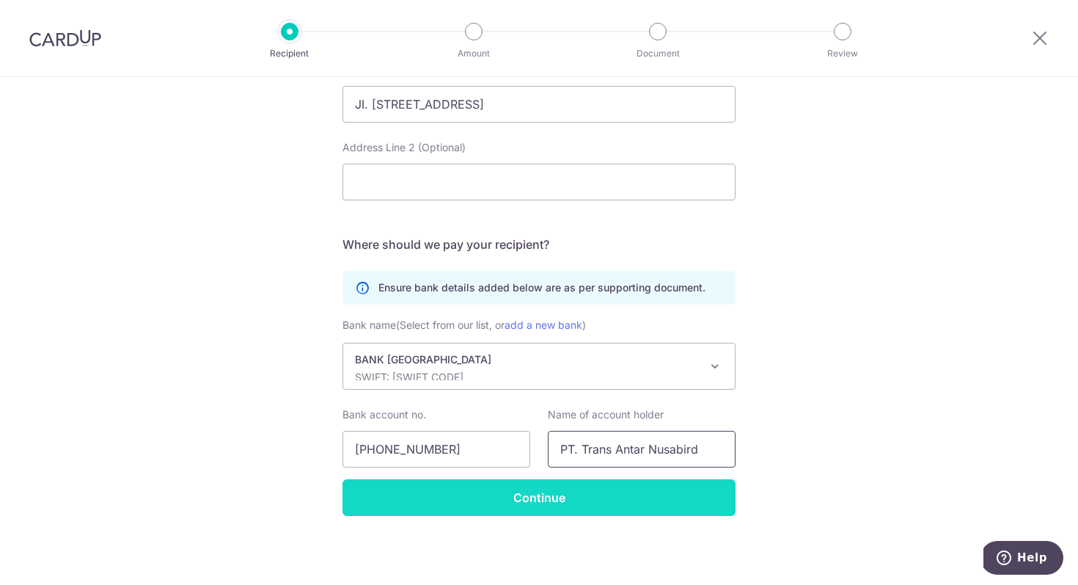
type input "PT. Trans Antar Nusabird"
click at [593, 502] on input "Continue" at bounding box center [539, 497] width 393 height 37
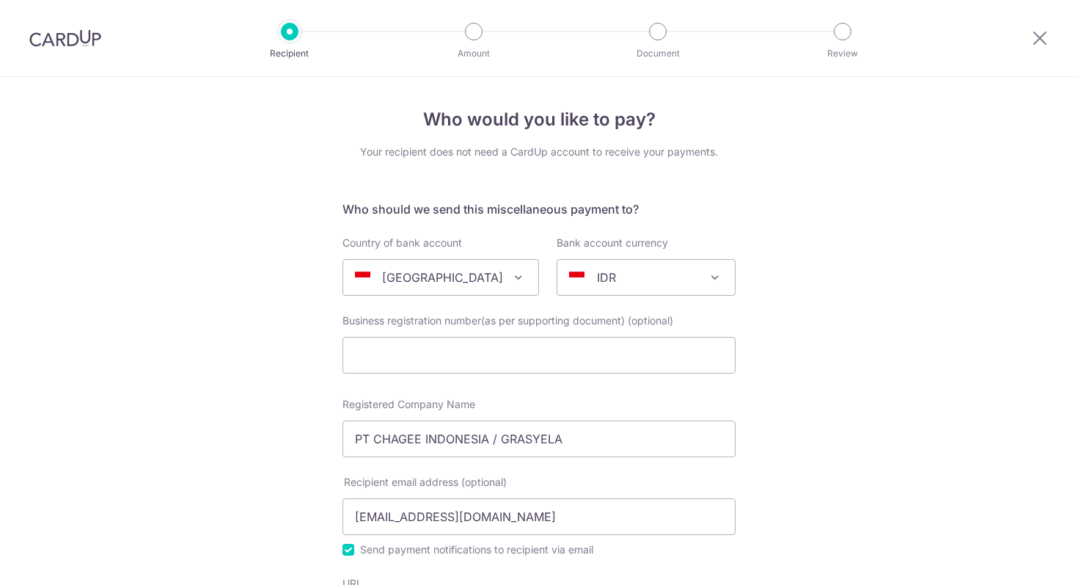
select select "63"
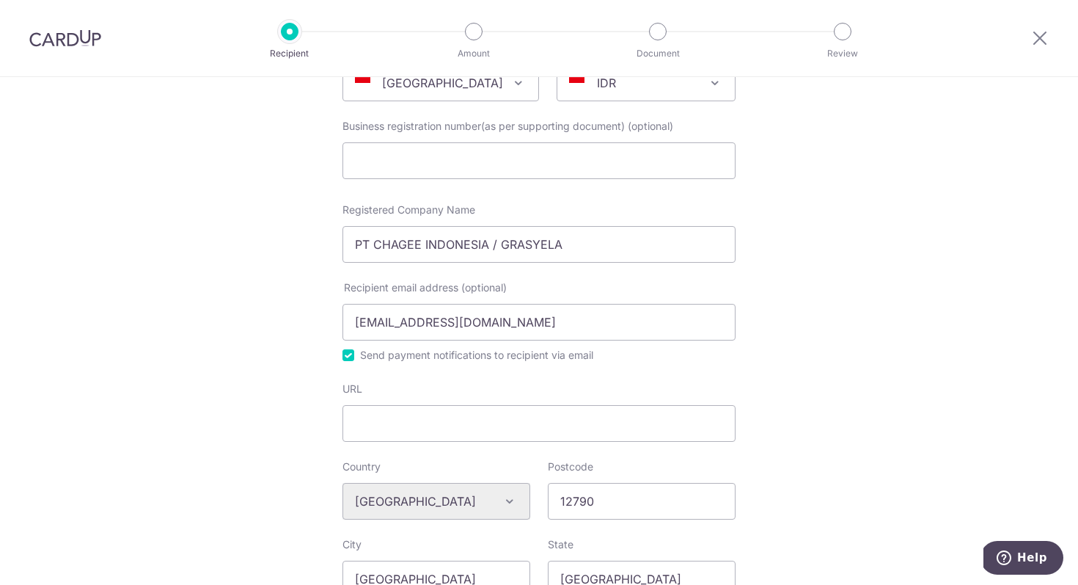
scroll to position [767, 0]
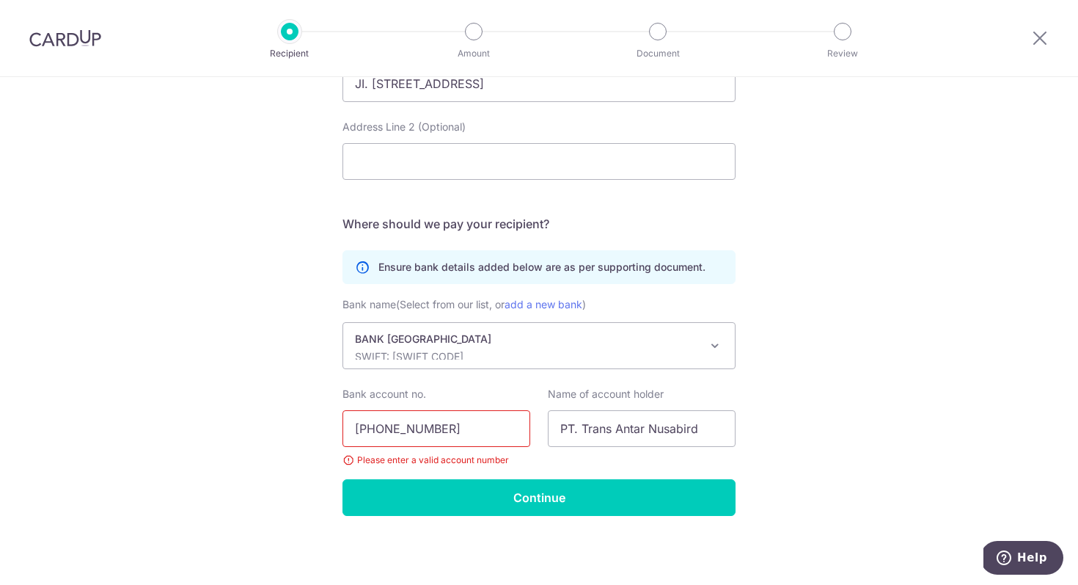
click at [380, 433] on input "777-359-7989" at bounding box center [437, 428] width 188 height 37
click at [403, 435] on input "777359-7989" at bounding box center [437, 428] width 188 height 37
click at [401, 428] on input "777359-7989" at bounding box center [437, 428] width 188 height 37
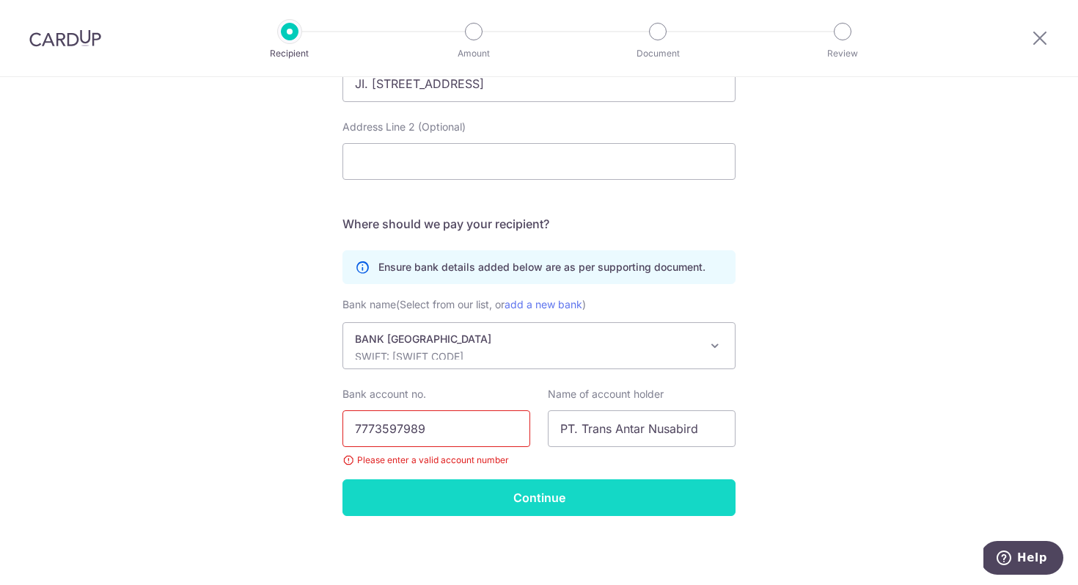
type input "7773597989"
click at [454, 491] on input "Continue" at bounding box center [539, 497] width 393 height 37
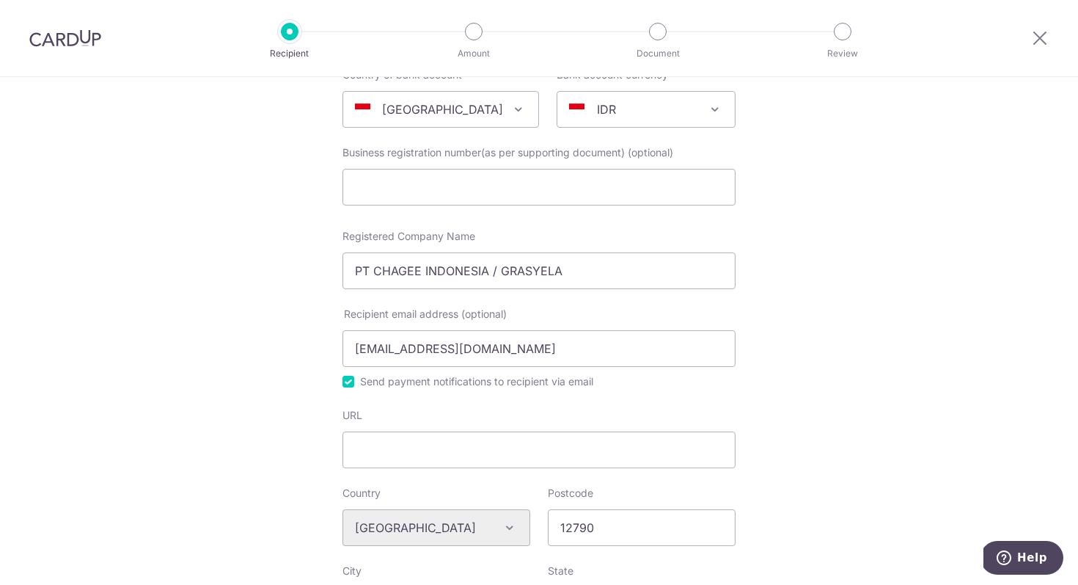
scroll to position [0, 0]
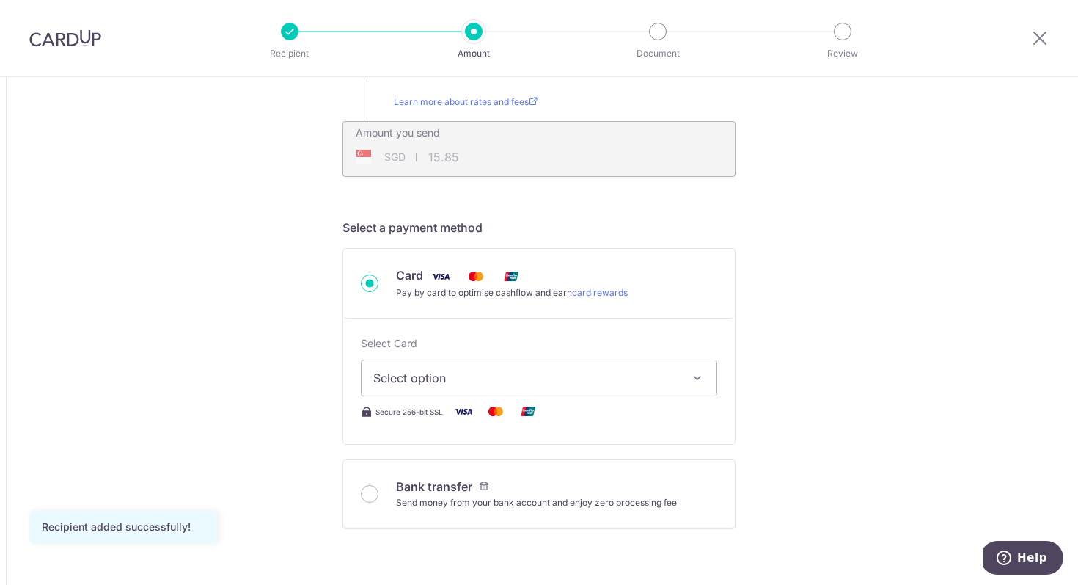
scroll to position [317, 0]
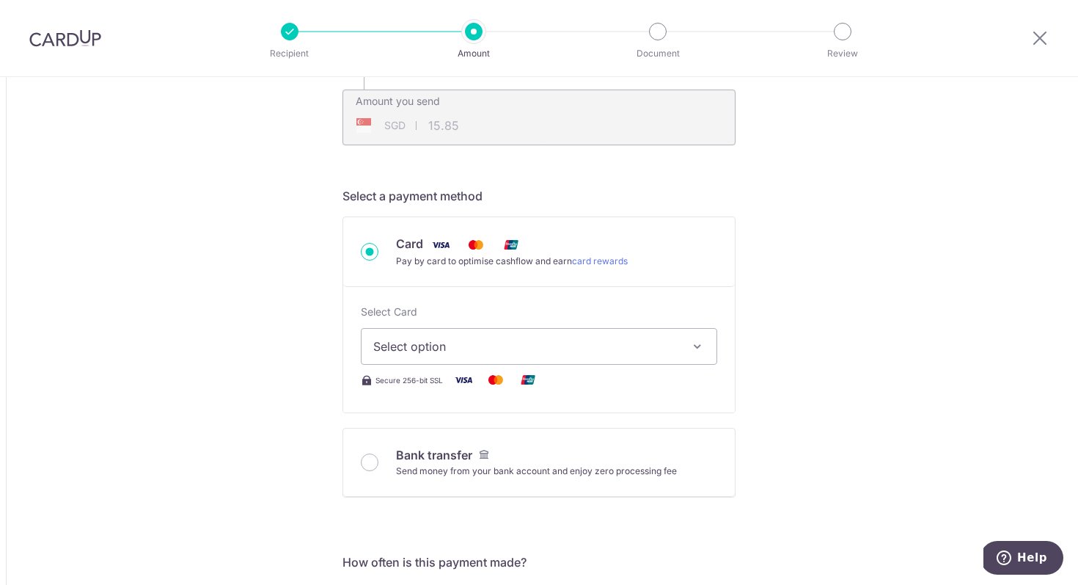
click at [488, 349] on span "Select option" at bounding box center [525, 346] width 305 height 18
click at [482, 387] on span "Add credit card" at bounding box center [552, 387] width 305 height 15
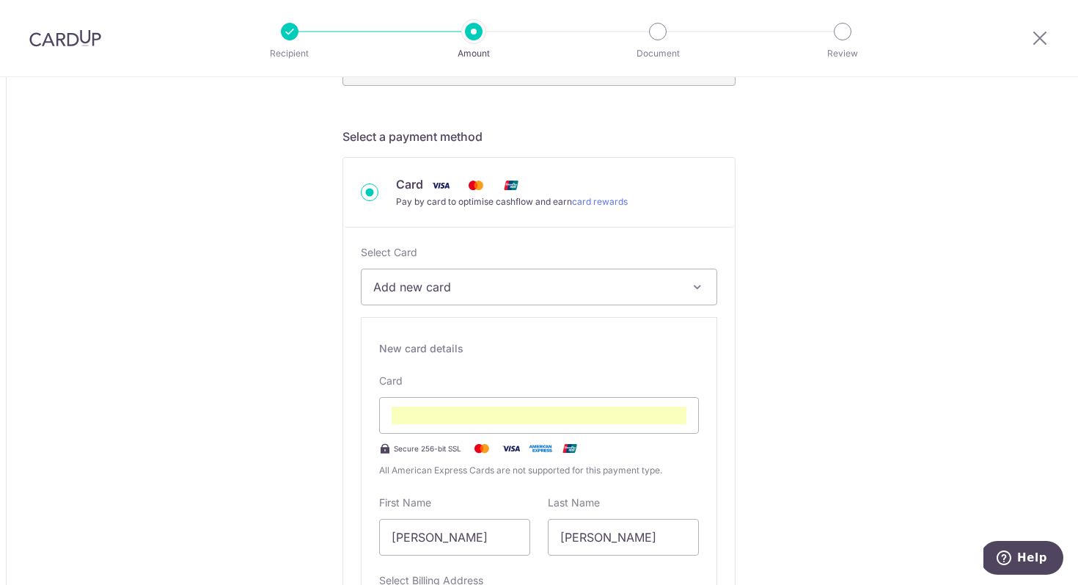
scroll to position [444, 0]
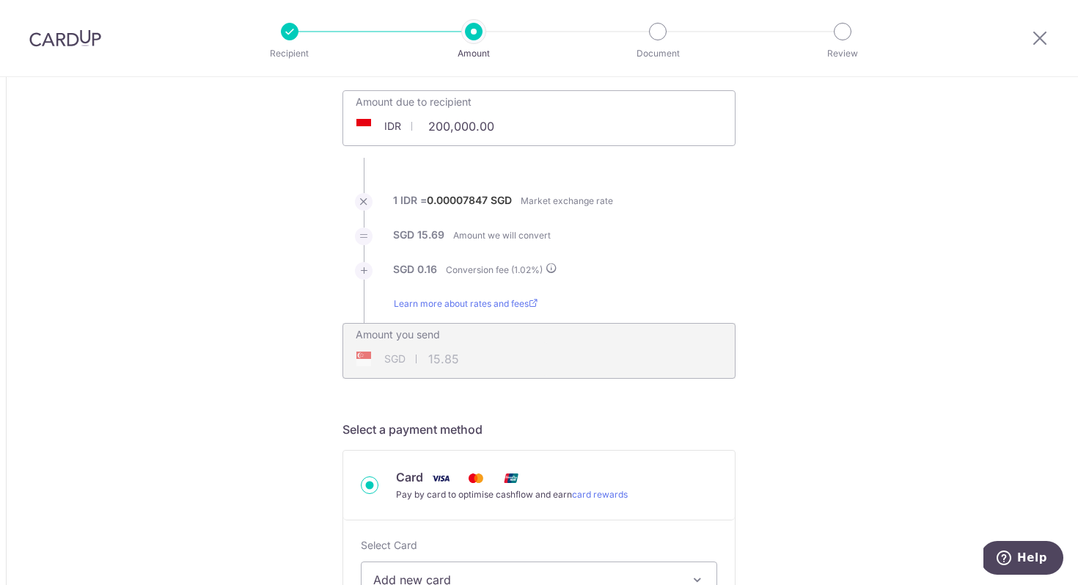
scroll to position [0, 0]
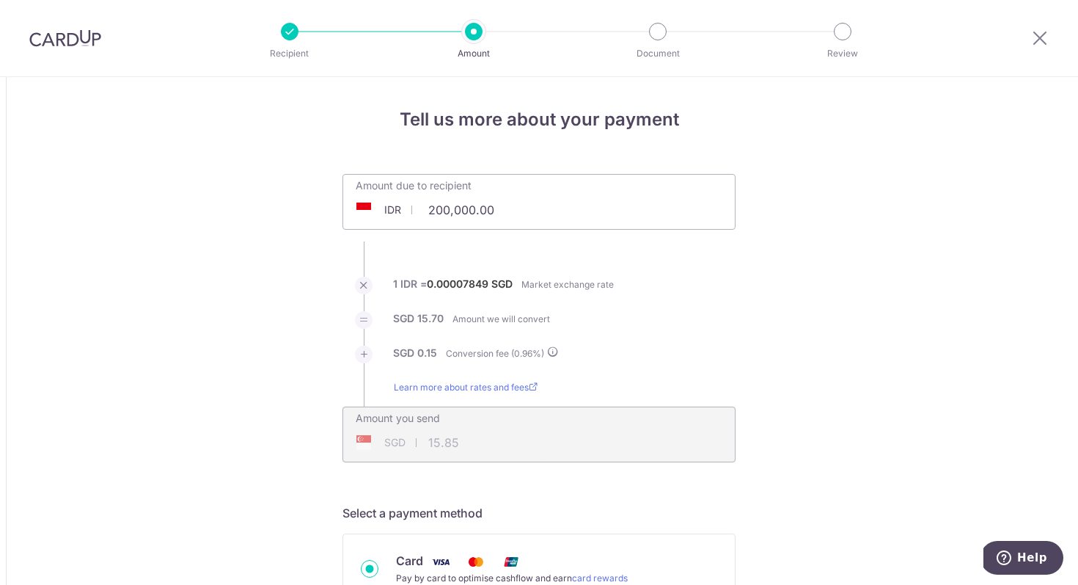
type input "15.84"
